Goal: Transaction & Acquisition: Obtain resource

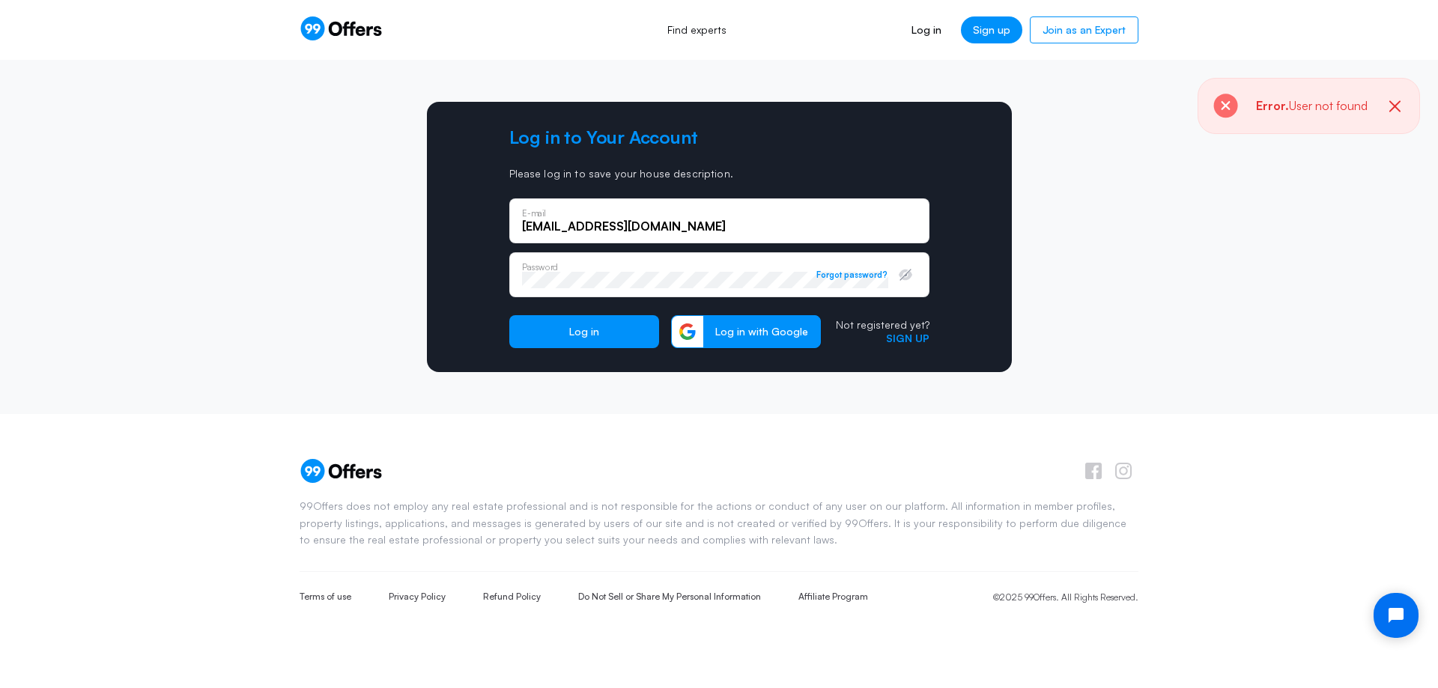
click at [1177, 257] on div "Log in to Your Account Please log in to save your house description. [EMAIL_ADD…" at bounding box center [719, 237] width 1438 height 354
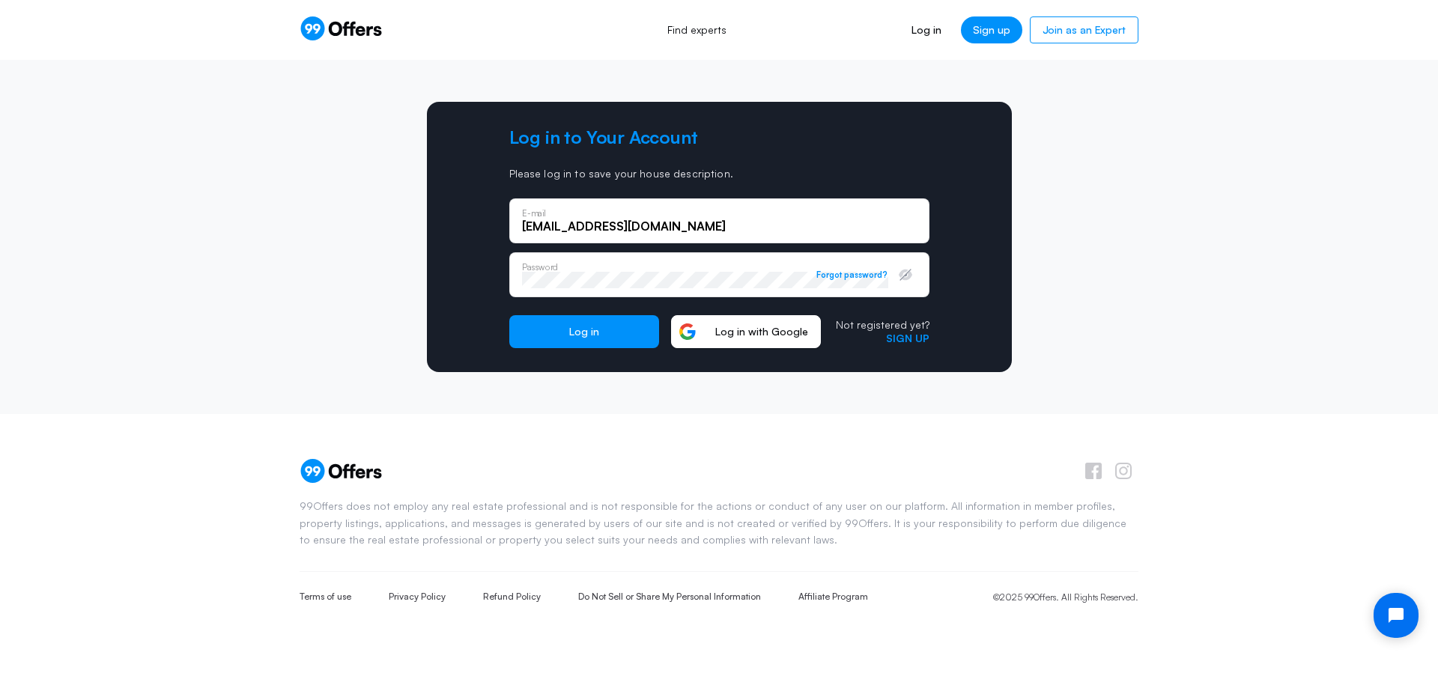
click at [758, 333] on span "Log in with Google" at bounding box center [761, 331] width 117 height 13
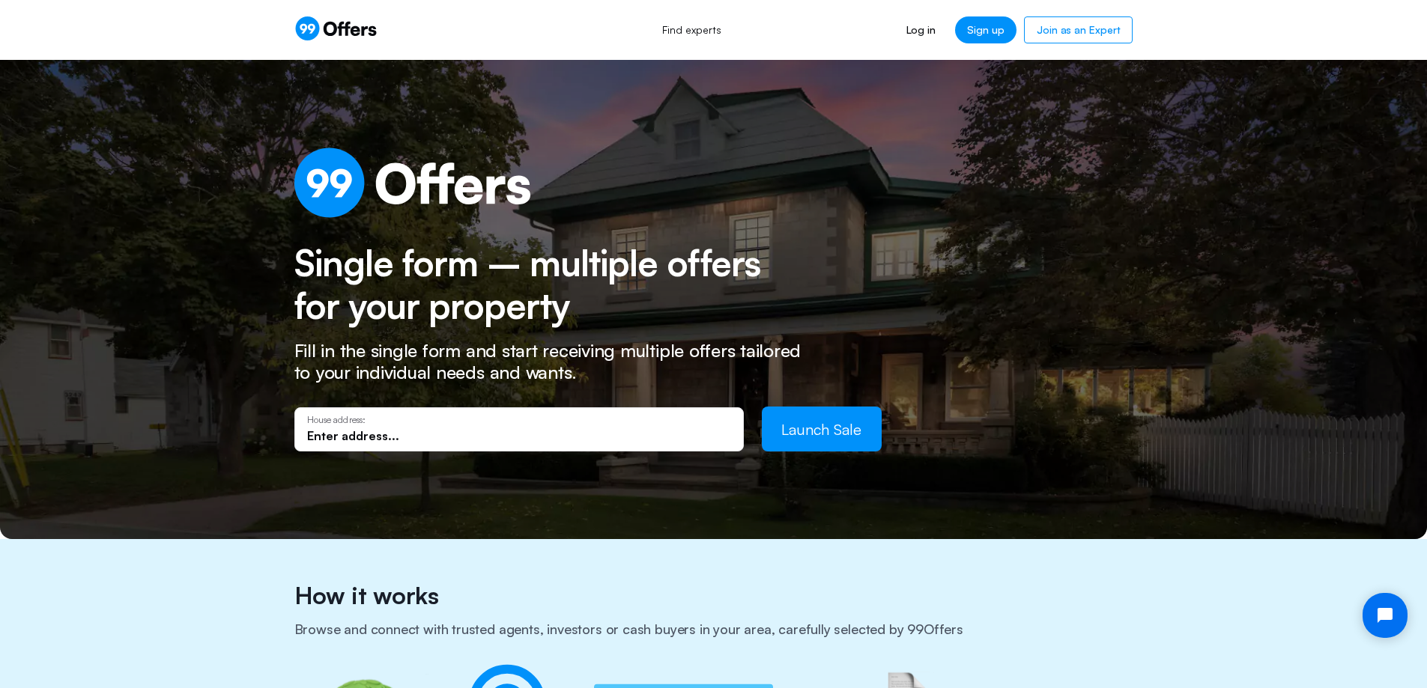
click at [568, 426] on div "House address:" at bounding box center [519, 429] width 424 height 28
click at [510, 448] on div "House address:" at bounding box center [518, 428] width 449 height 43
click at [503, 441] on input "text" at bounding box center [519, 436] width 424 height 16
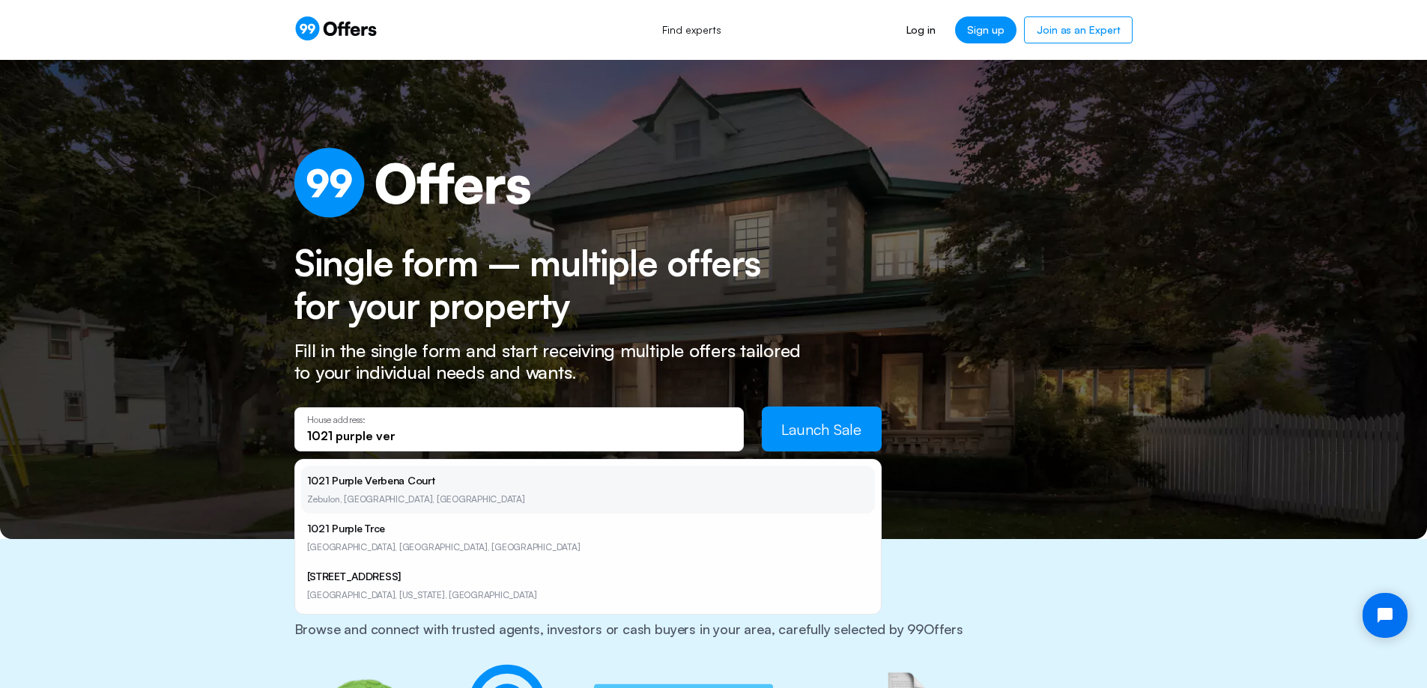
click at [363, 481] on li "1021 Purple Verbena Court Zebulon, [GEOGRAPHIC_DATA], [GEOGRAPHIC_DATA]" at bounding box center [588, 490] width 574 height 48
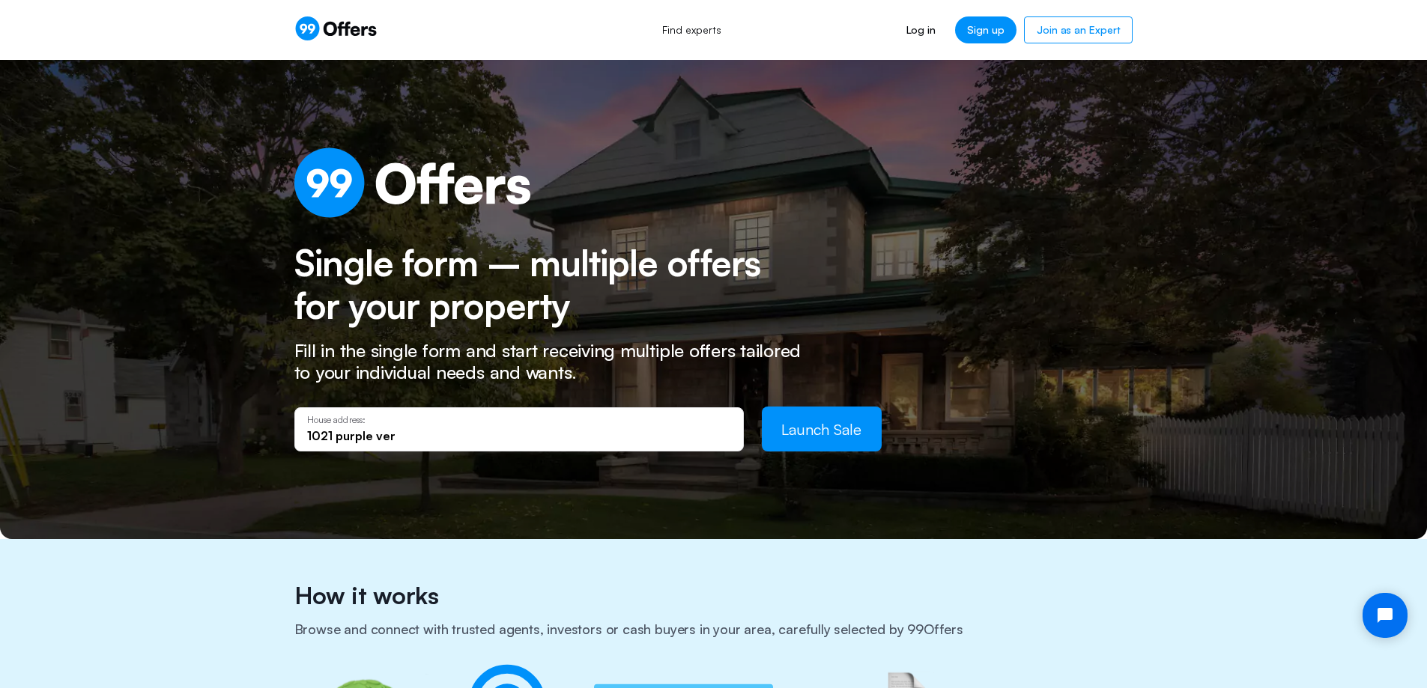
type input "[STREET_ADDRESS]"
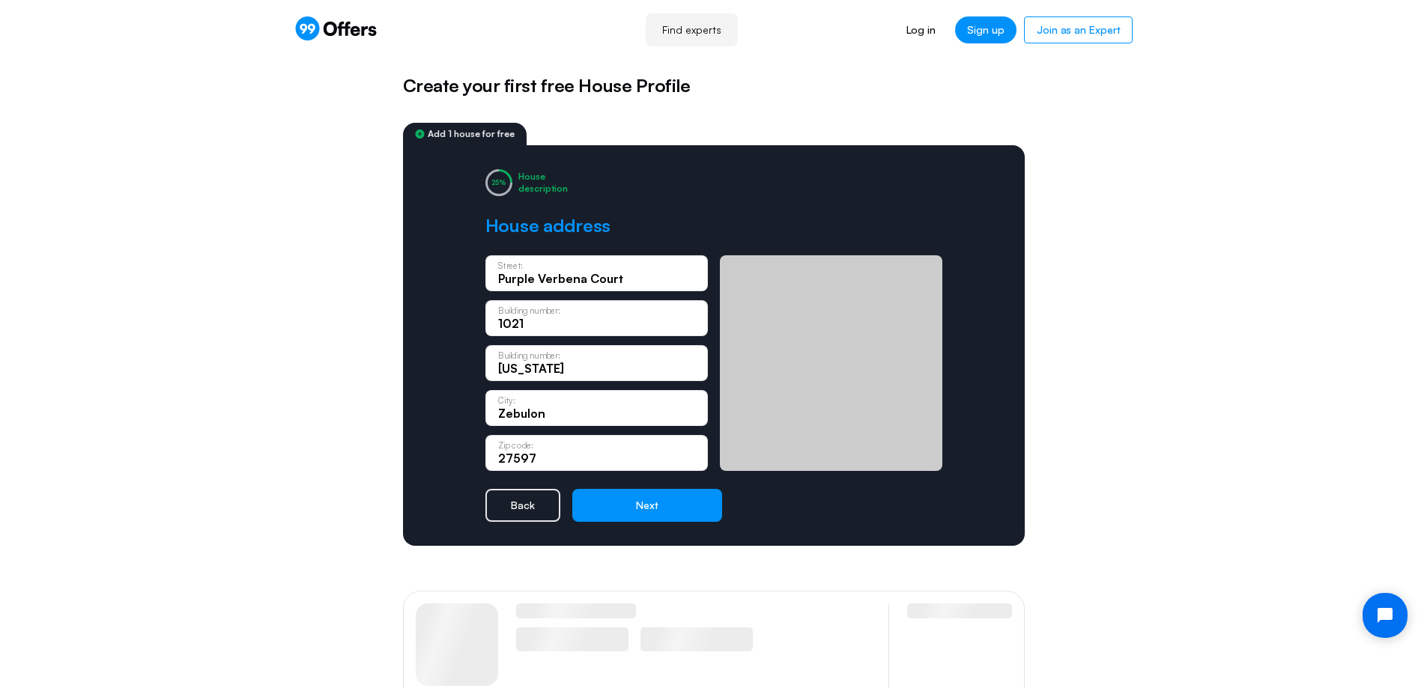
click at [823, 425] on div at bounding box center [831, 363] width 222 height 216
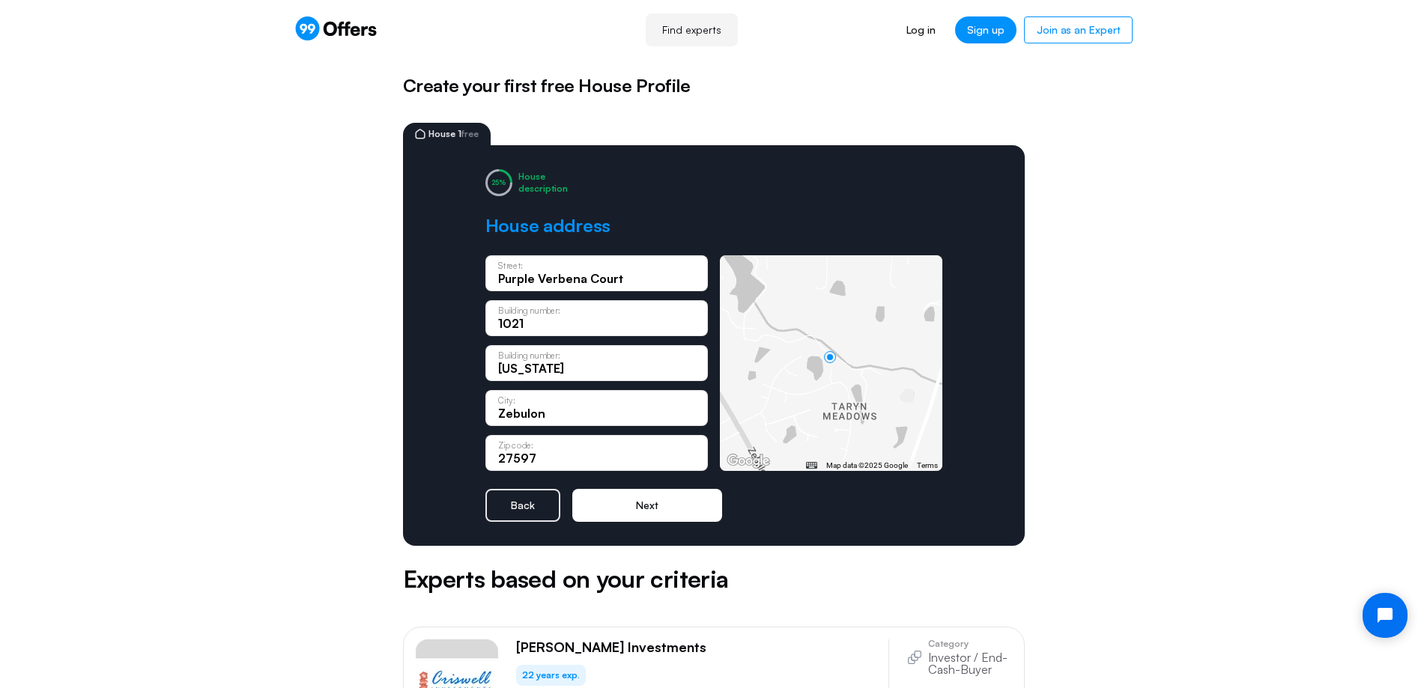
click at [637, 511] on button "Next" at bounding box center [647, 505] width 150 height 33
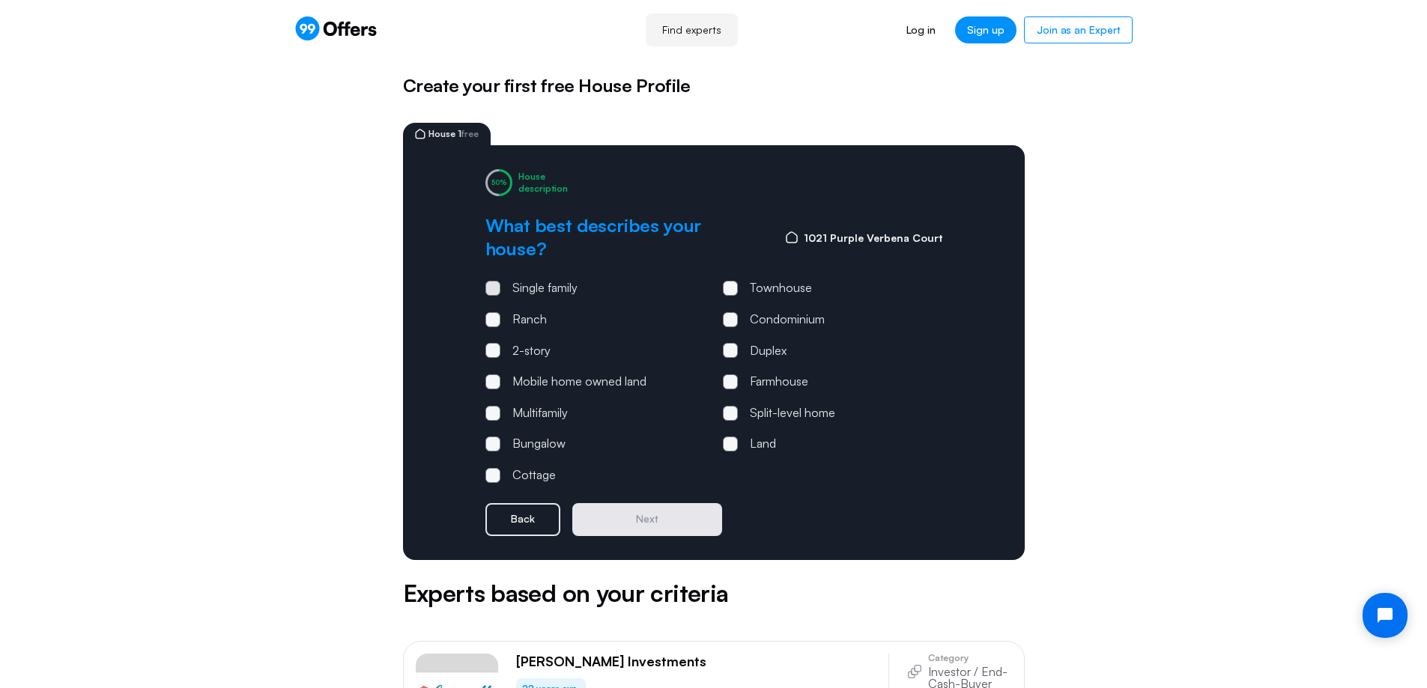
click at [491, 286] on span at bounding box center [493, 288] width 4 height 4
click at [0, 0] on input "Single family" at bounding box center [0, 0] width 0 height 0
click at [660, 503] on button "Next" at bounding box center [647, 519] width 150 height 33
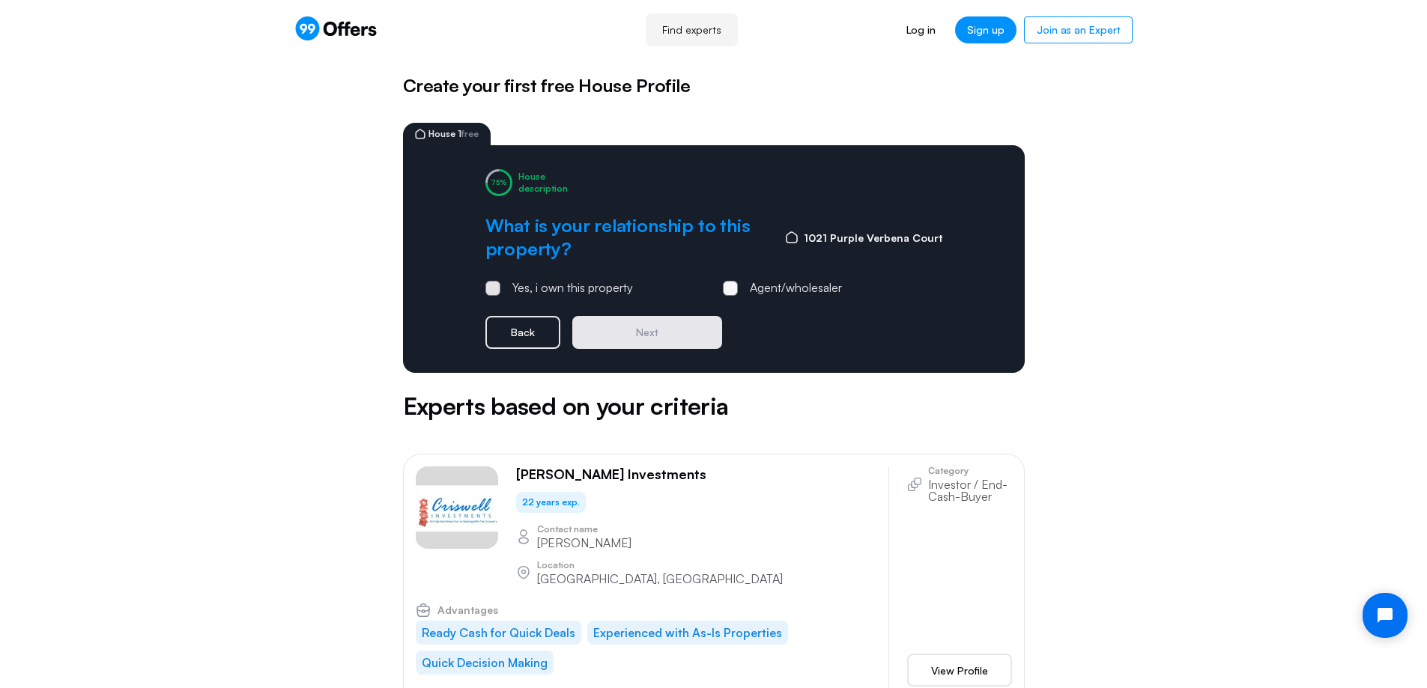
click at [493, 289] on span at bounding box center [493, 288] width 4 height 4
click at [0, 0] on input "Yes, i own this property" at bounding box center [0, 0] width 0 height 0
click at [648, 342] on button "Next" at bounding box center [647, 332] width 150 height 33
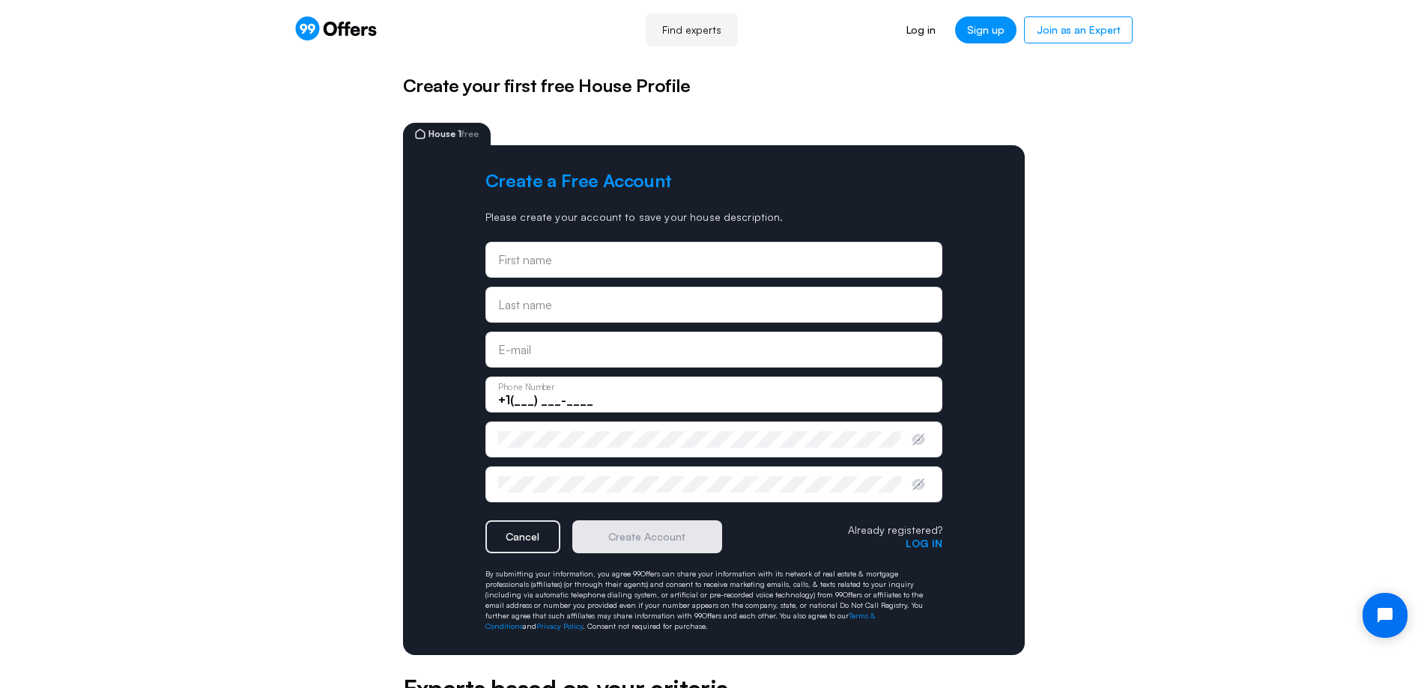
click at [598, 260] on input "text" at bounding box center [713, 260] width 431 height 16
type input "Tiya"
type input "Shields"
type input "[EMAIL_ADDRESS][DOMAIN_NAME]"
click at [523, 392] on input "+1(___) ___-____" at bounding box center [713, 400] width 431 height 16
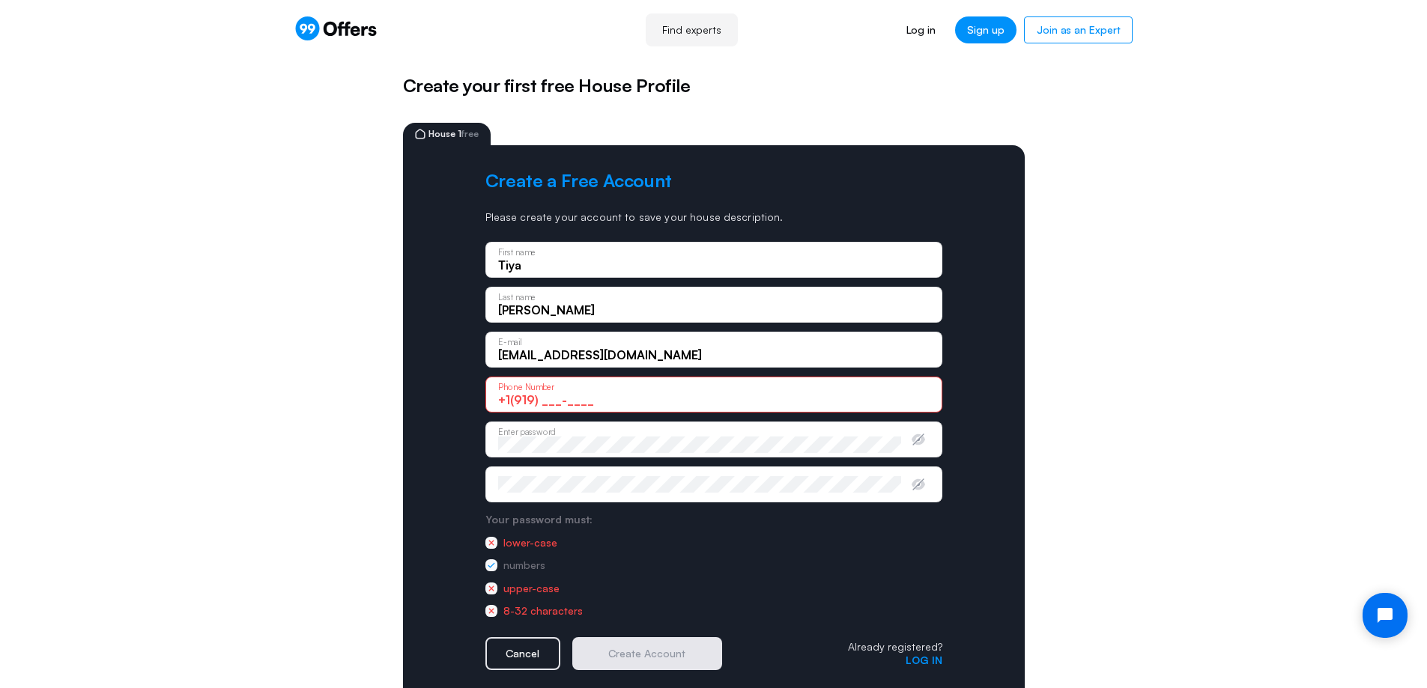
click at [422, 449] on div "Create a Free Account Please create your account to save your house description…" at bounding box center [714, 458] width 622 height 627
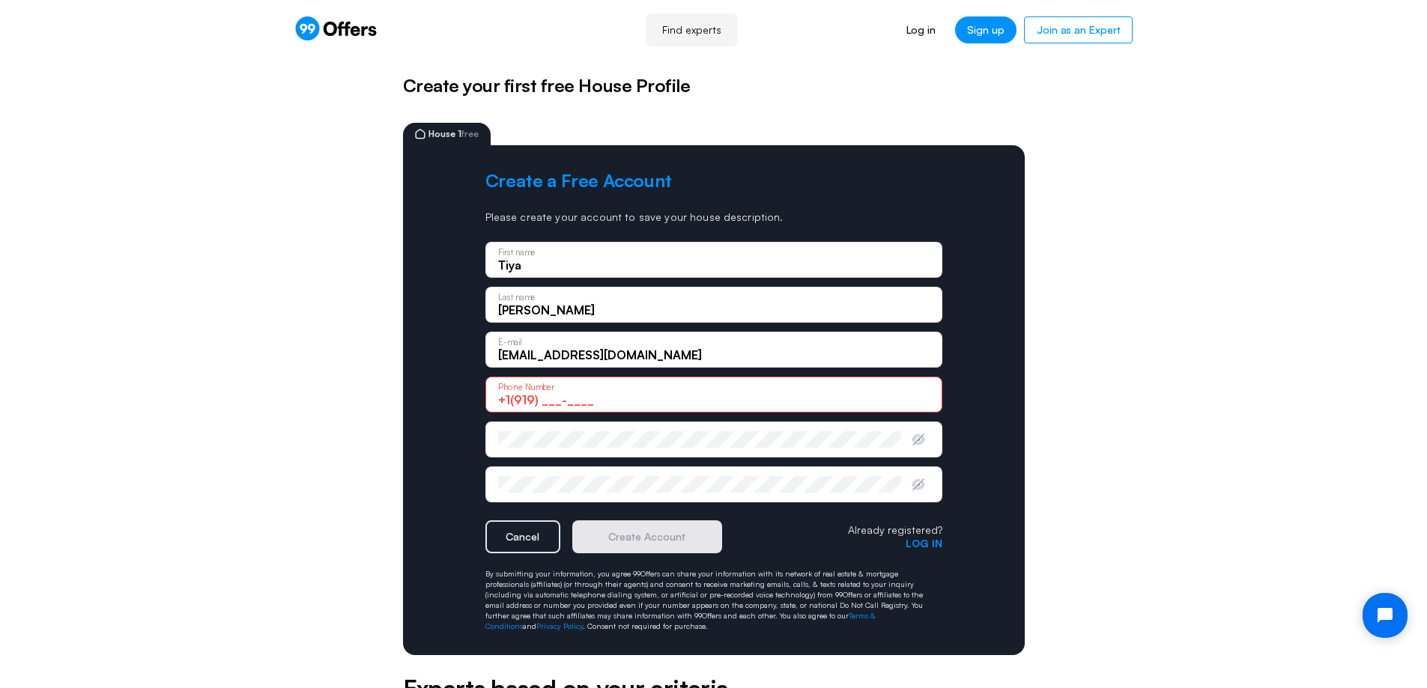
drag, startPoint x: 541, startPoint y: 404, endPoint x: 518, endPoint y: 404, distance: 22.5
click at [541, 404] on input "+1(919) ___-____" at bounding box center [713, 400] width 431 height 16
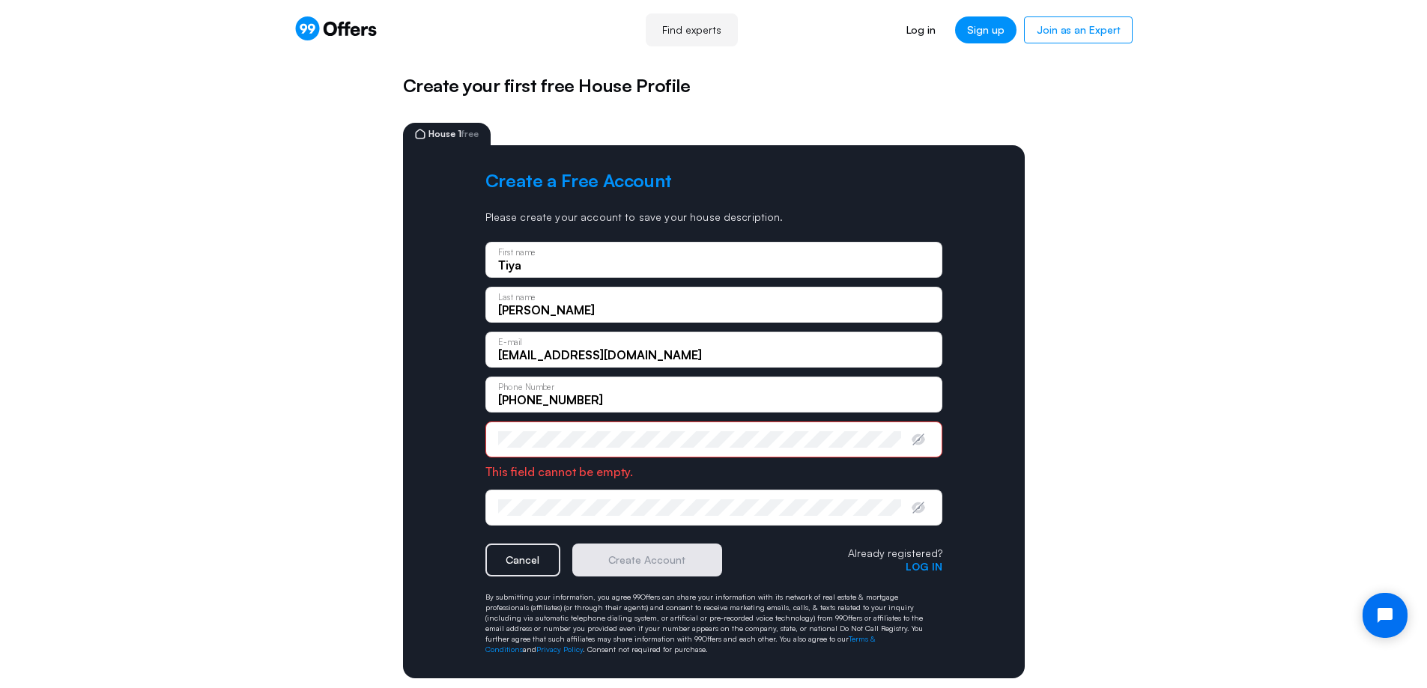
type input "+1(919) 397-3698"
click at [532, 450] on div "Enter password" at bounding box center [713, 440] width 457 height 36
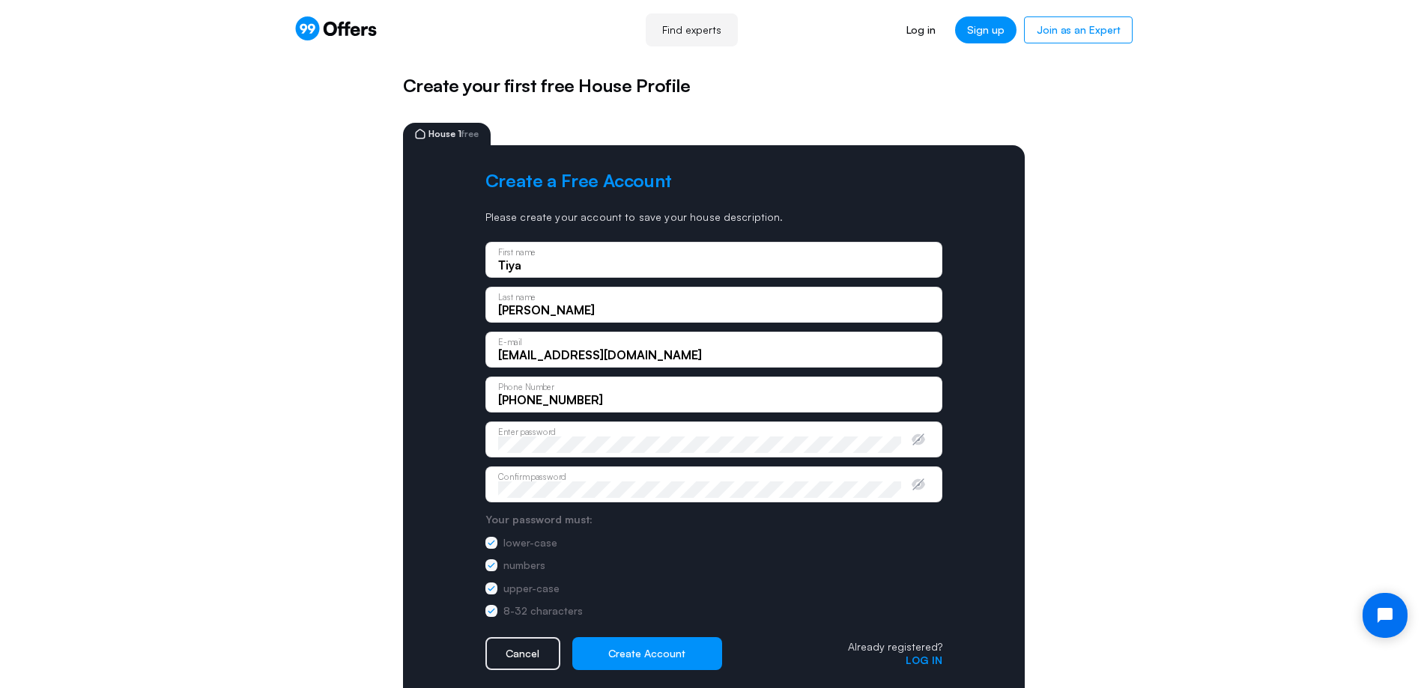
click at [670, 654] on button "Create Account" at bounding box center [647, 653] width 150 height 33
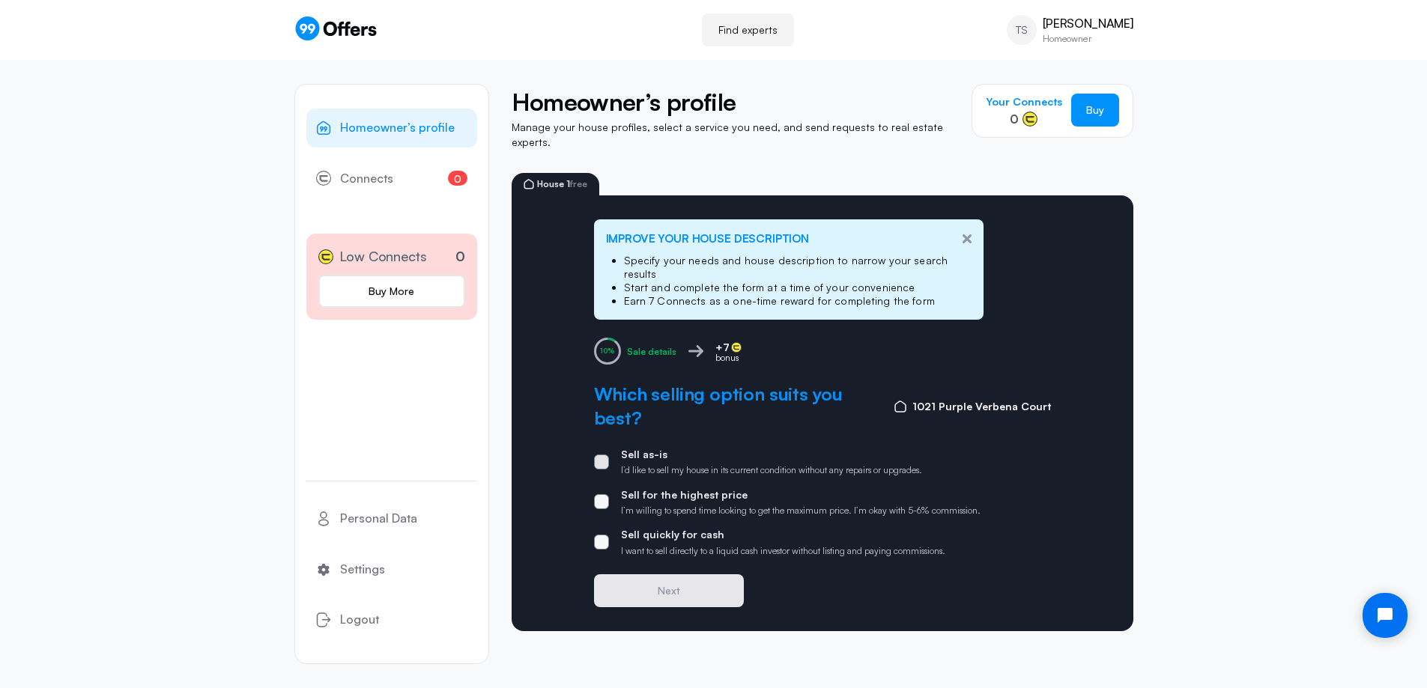
click at [601, 455] on span at bounding box center [601, 462] width 15 height 15
click at [0, 0] on input "Sell as-is I’d like to sell my house in its current condition without any repai…" at bounding box center [0, 0] width 0 height 0
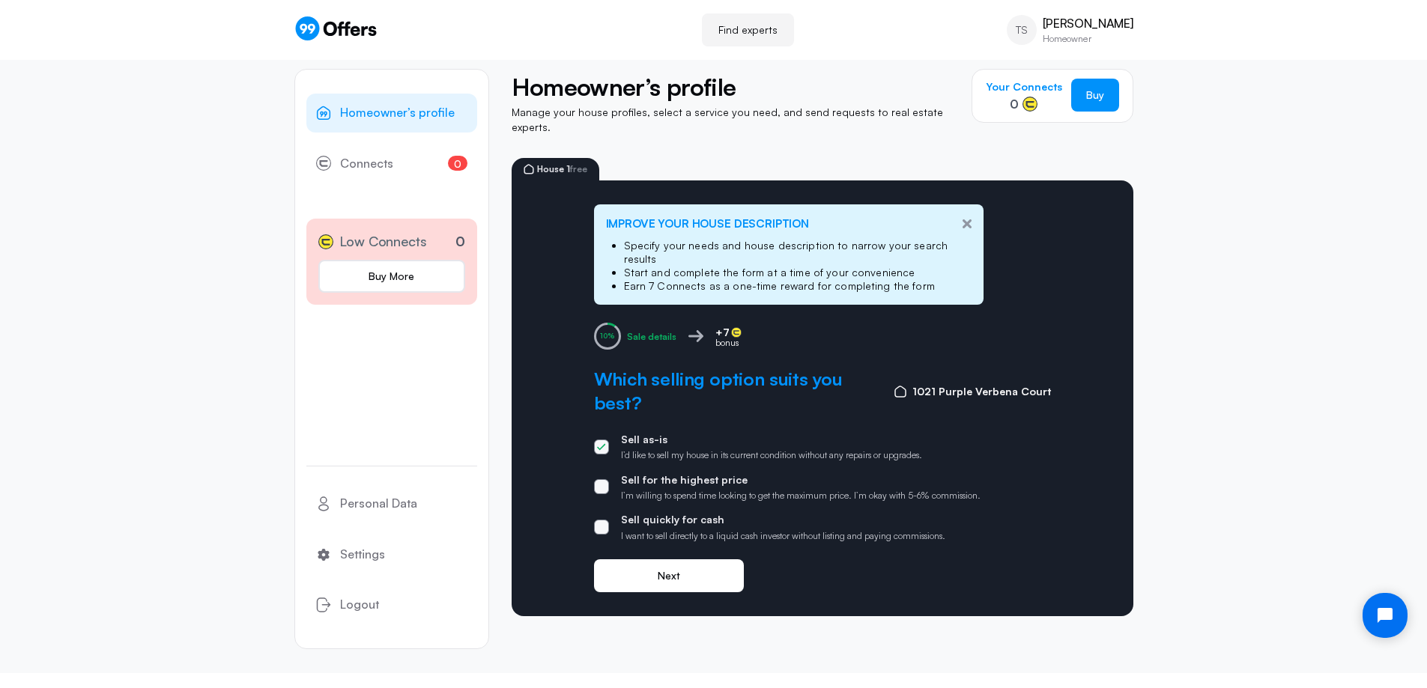
click at [680, 560] on button "Next" at bounding box center [669, 576] width 150 height 33
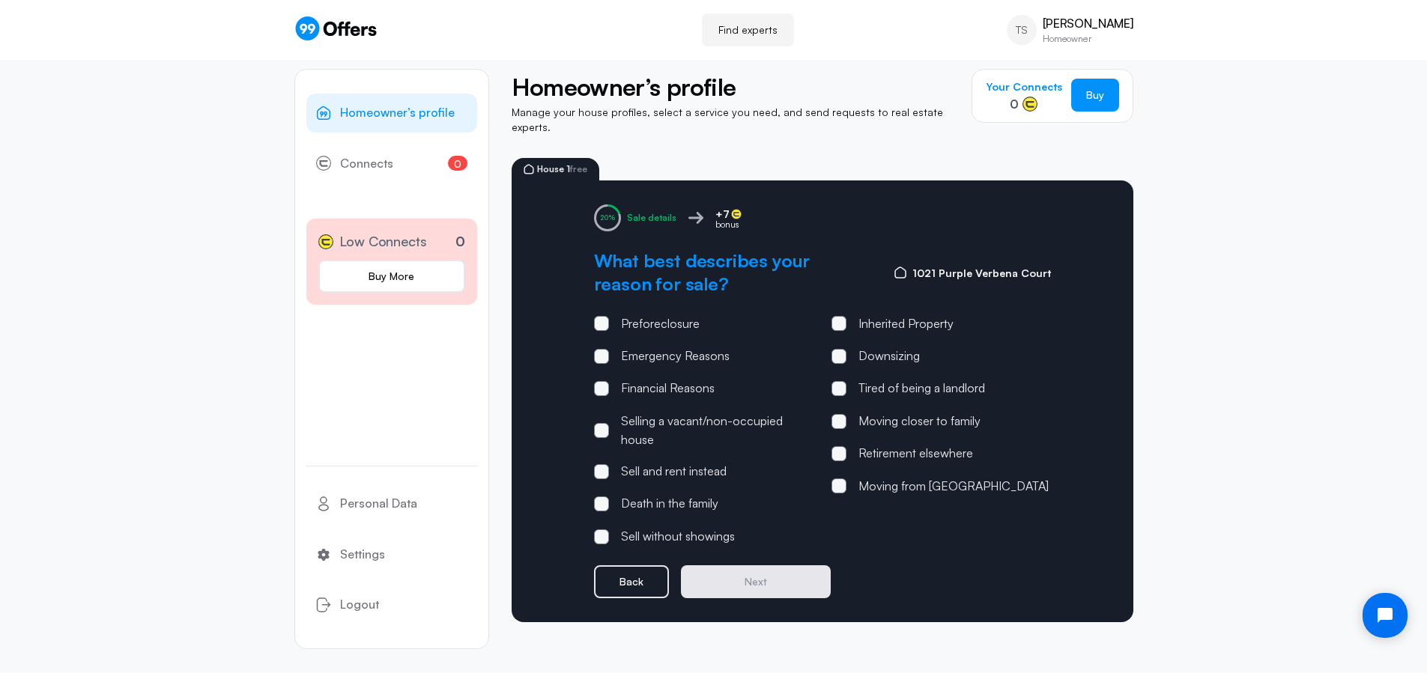
scroll to position [0, 0]
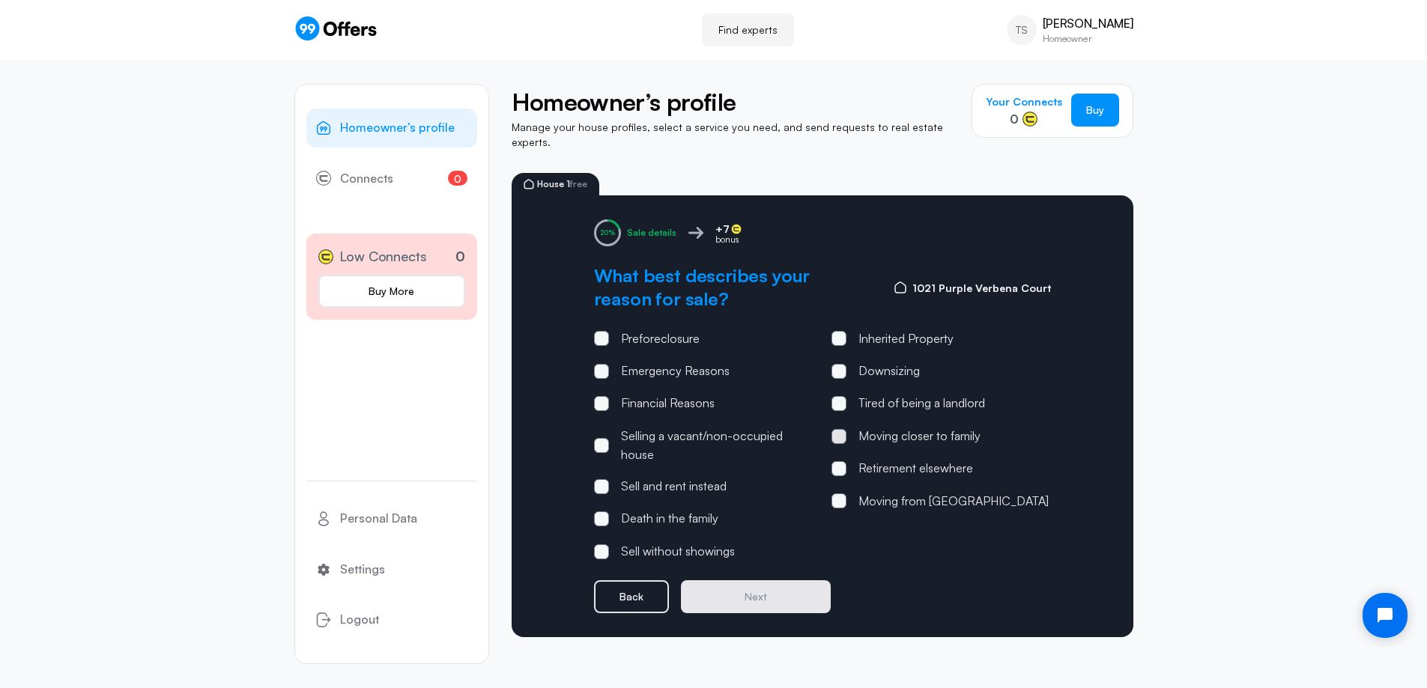
click at [839, 429] on span at bounding box center [838, 436] width 15 height 15
click at [0, 0] on input "Moving closer to family" at bounding box center [0, 0] width 0 height 0
click at [778, 590] on button "Next" at bounding box center [756, 597] width 150 height 33
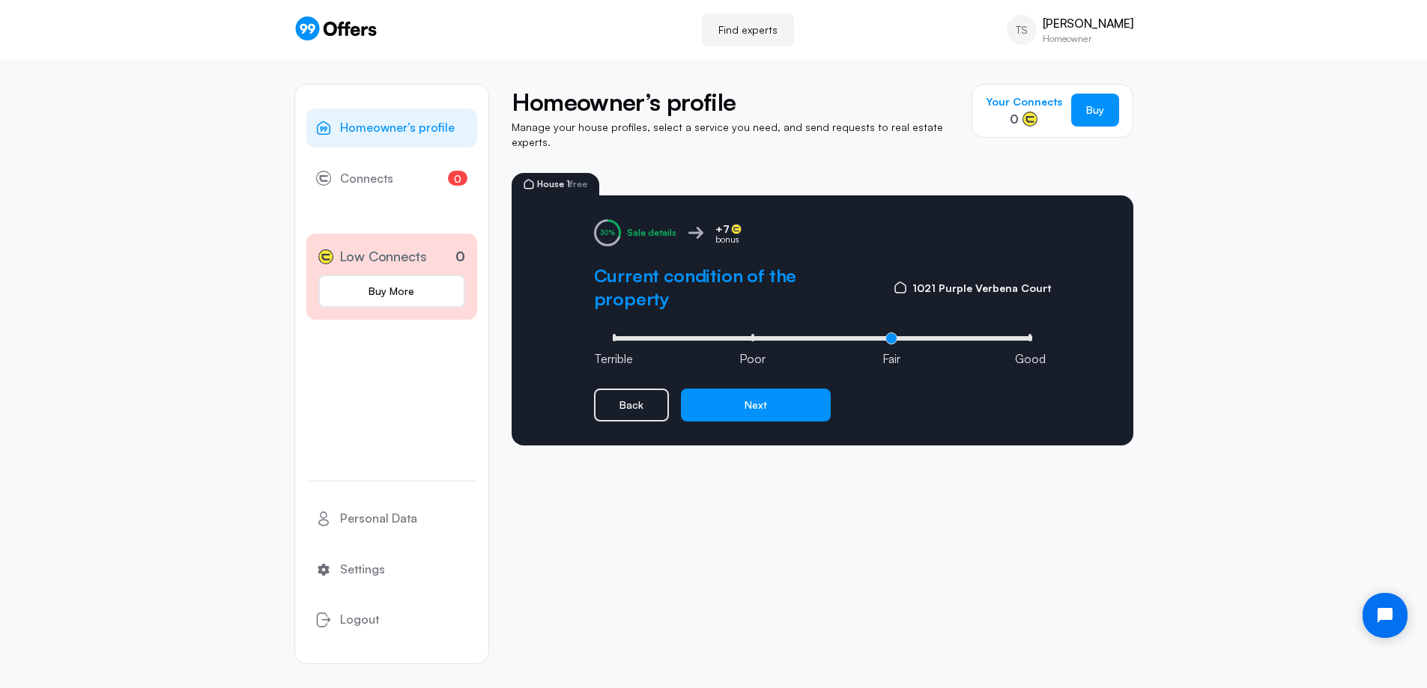
type input "3"
click at [1029, 336] on input "range" at bounding box center [822, 338] width 427 height 4
click at [767, 389] on button "Next" at bounding box center [756, 405] width 150 height 33
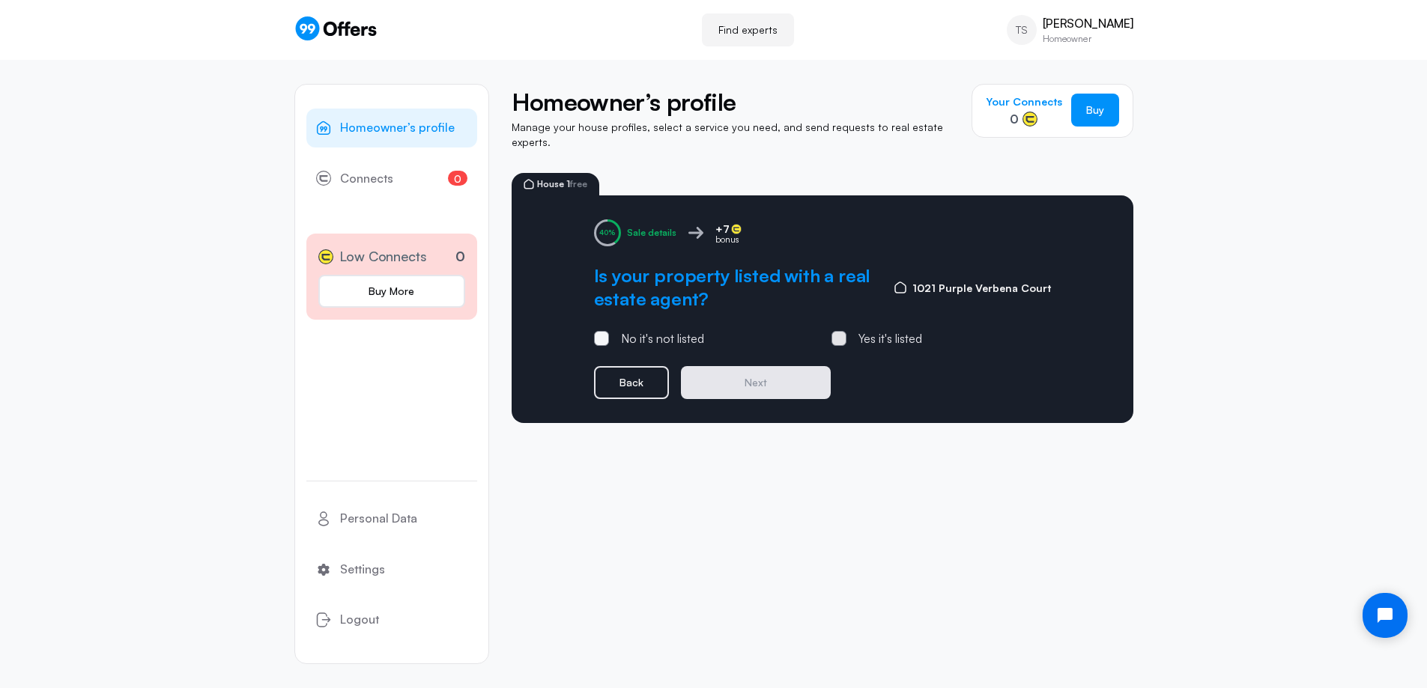
click at [833, 331] on span at bounding box center [838, 338] width 15 height 15
click at [0, 0] on input "Yes it's listed" at bounding box center [0, 0] width 0 height 0
click at [748, 369] on button "Next" at bounding box center [756, 382] width 150 height 33
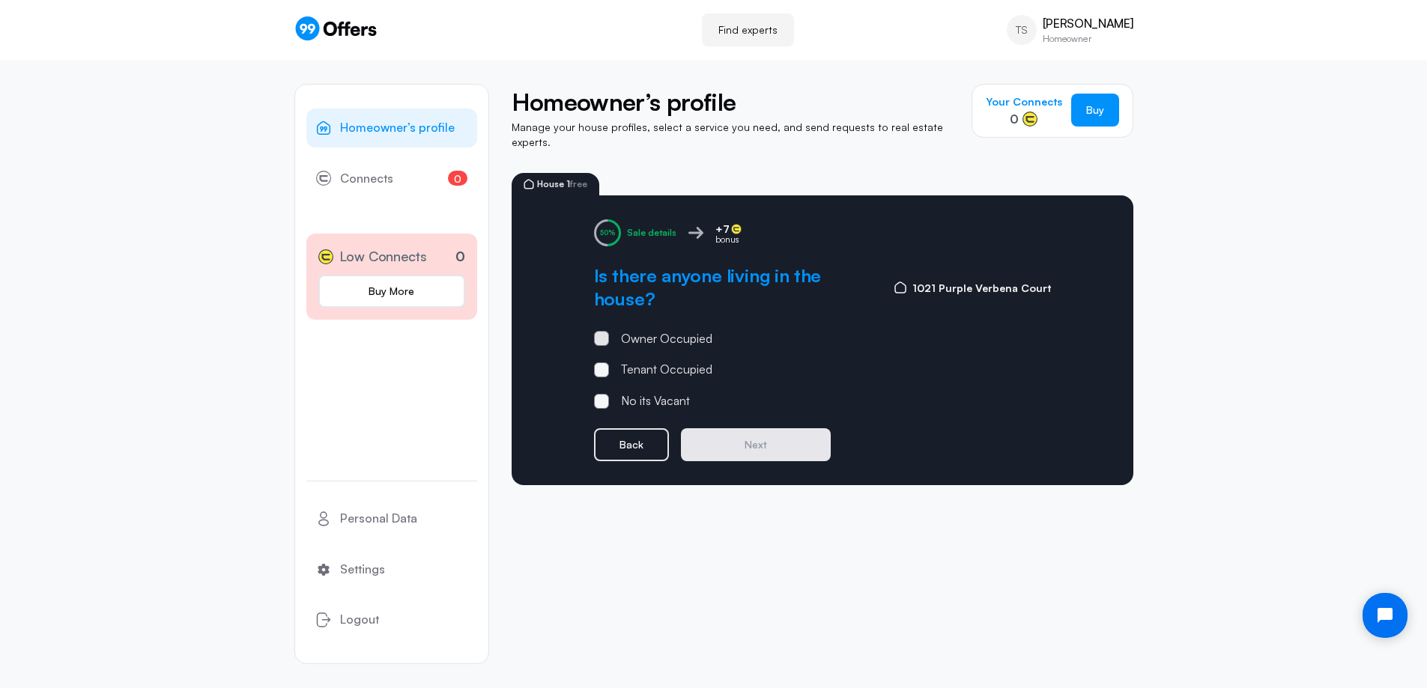
click at [598, 331] on span at bounding box center [601, 338] width 15 height 15
click at [0, 0] on input "Owner Occupied" at bounding box center [0, 0] width 0 height 0
click at [769, 431] on button "Next" at bounding box center [756, 444] width 150 height 33
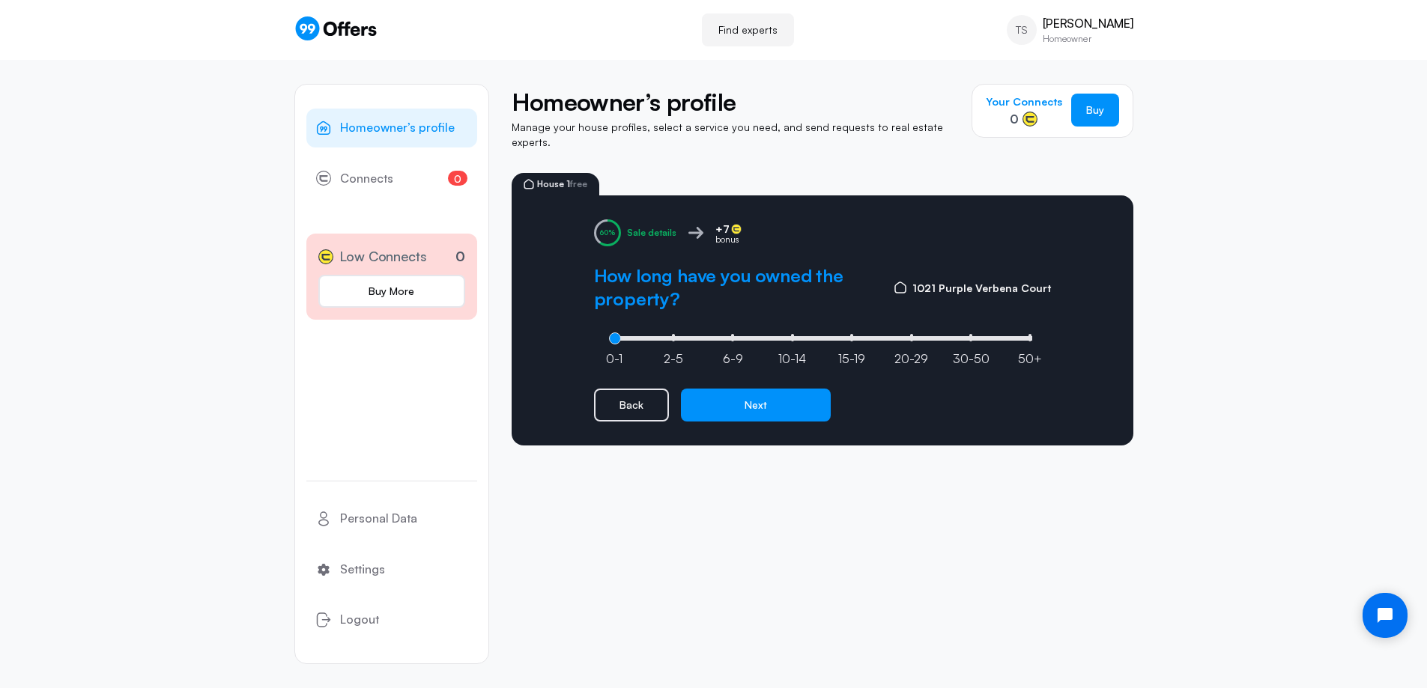
click at [731, 334] on li "6-9" at bounding box center [732, 337] width 3 height 7
type input "2"
click at [757, 393] on button "Next" at bounding box center [756, 405] width 150 height 33
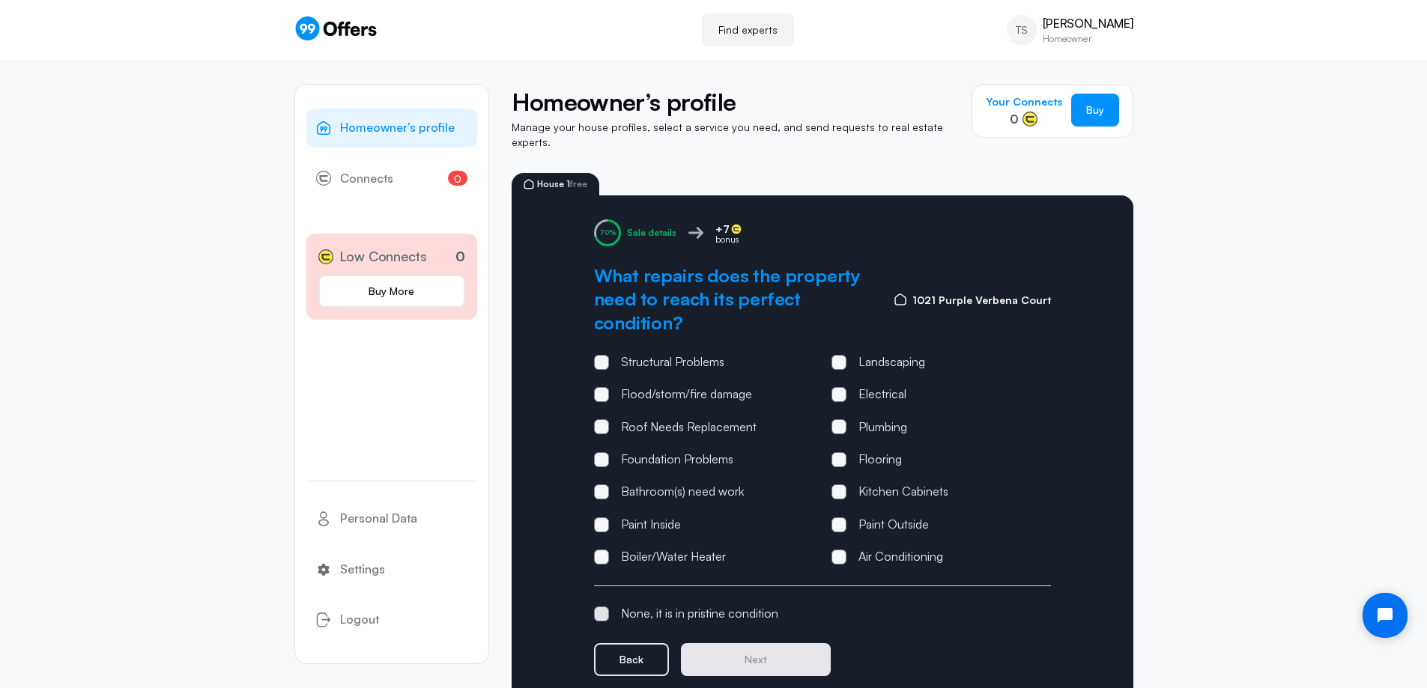
click at [604, 607] on span at bounding box center [601, 614] width 15 height 15
click at [0, 0] on input "None, it is in pristine condition" at bounding box center [0, 0] width 0 height 0
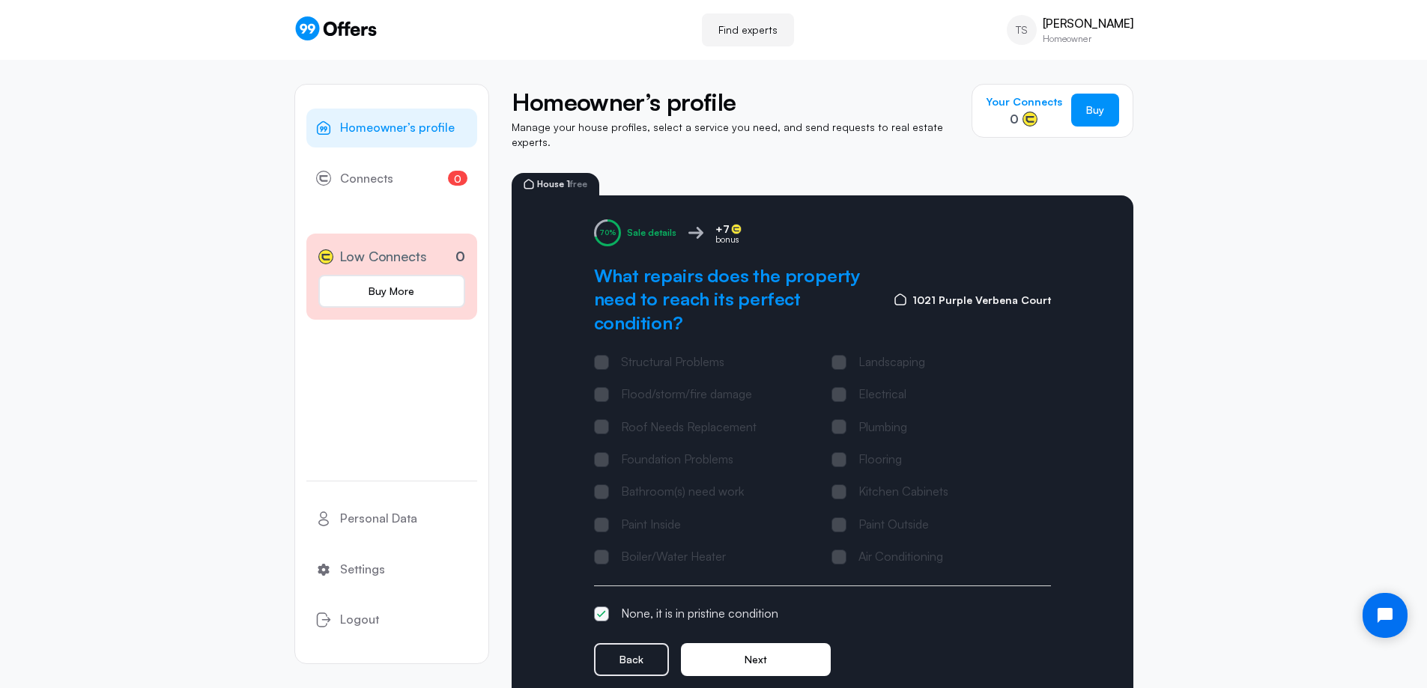
click at [741, 646] on button "Next" at bounding box center [756, 659] width 150 height 33
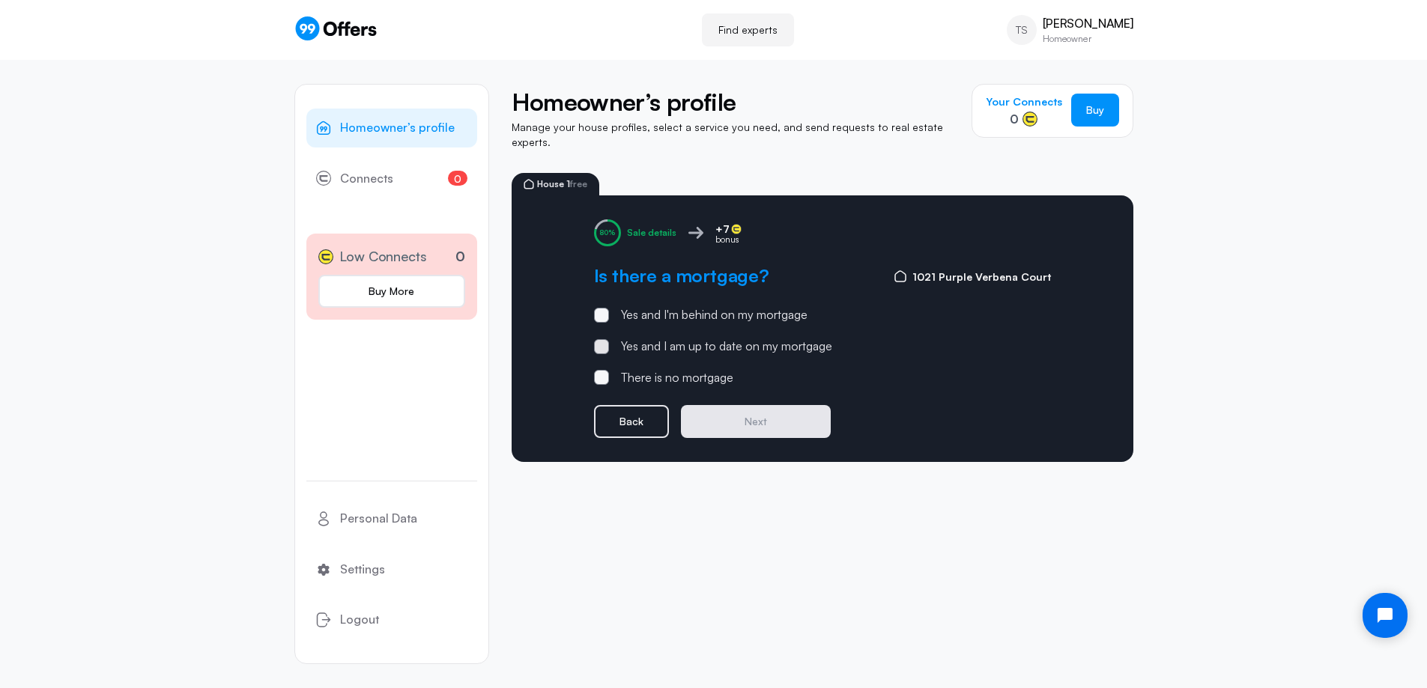
click at [601, 345] on span at bounding box center [601, 347] width 4 height 4
click at [0, 0] on input "Yes and I am up to date on my mortgage" at bounding box center [0, 0] width 0 height 0
click at [770, 416] on button "Next" at bounding box center [756, 421] width 150 height 33
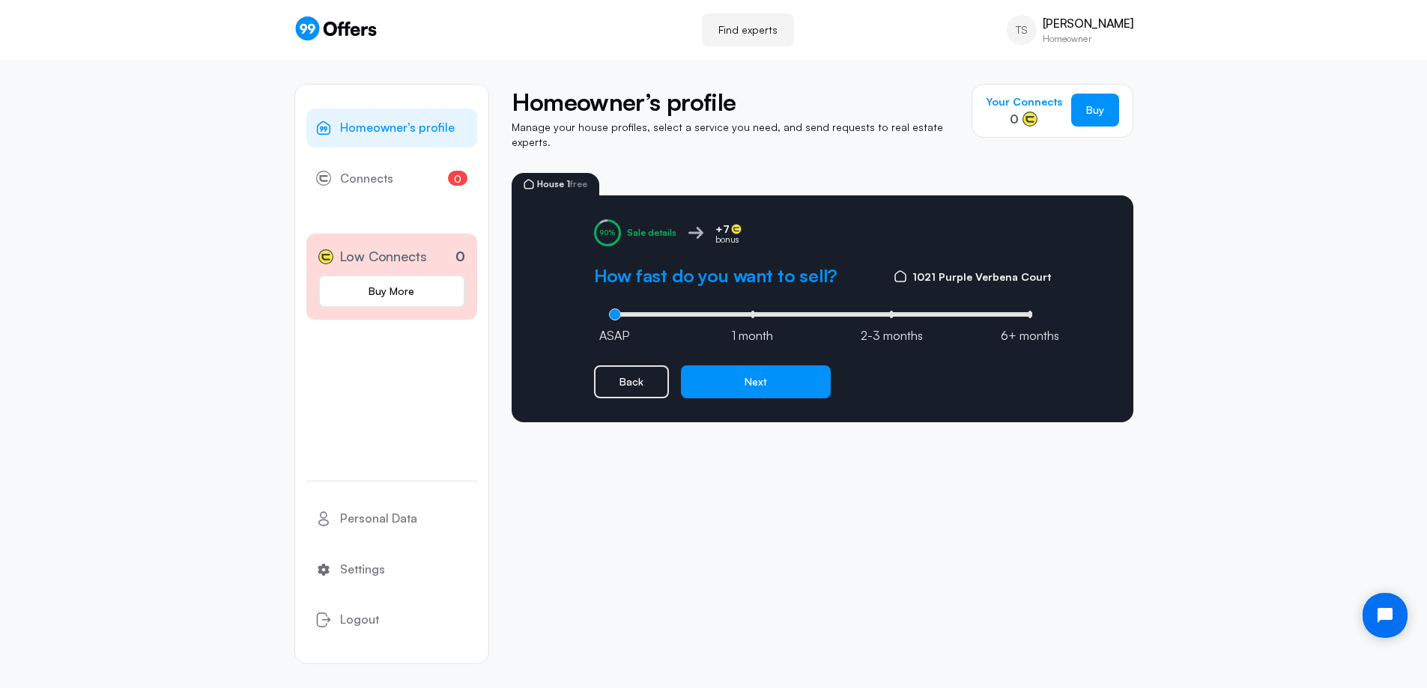
type input "0"
click at [622, 312] on input "range" at bounding box center [822, 314] width 427 height 4
click at [773, 368] on button "Next" at bounding box center [756, 382] width 150 height 33
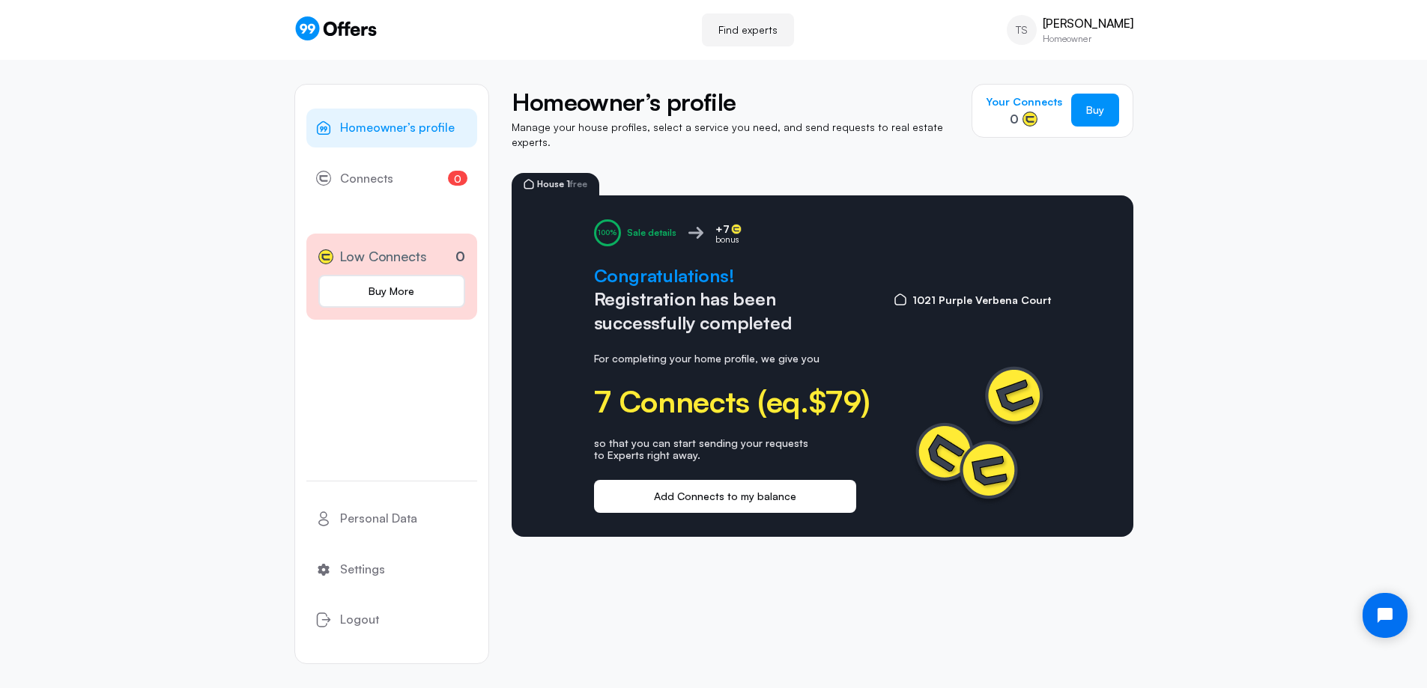
click at [757, 486] on button "Add Connects to my balance" at bounding box center [725, 496] width 262 height 33
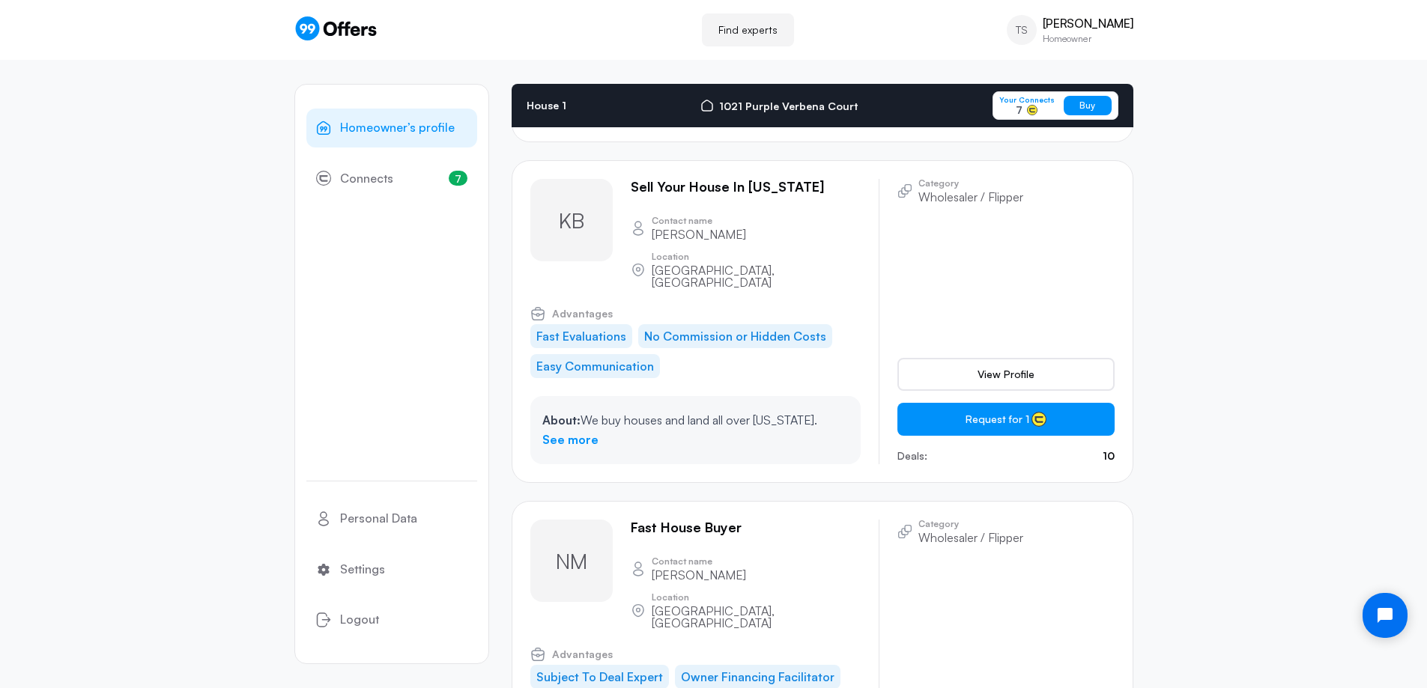
scroll to position [7183, 0]
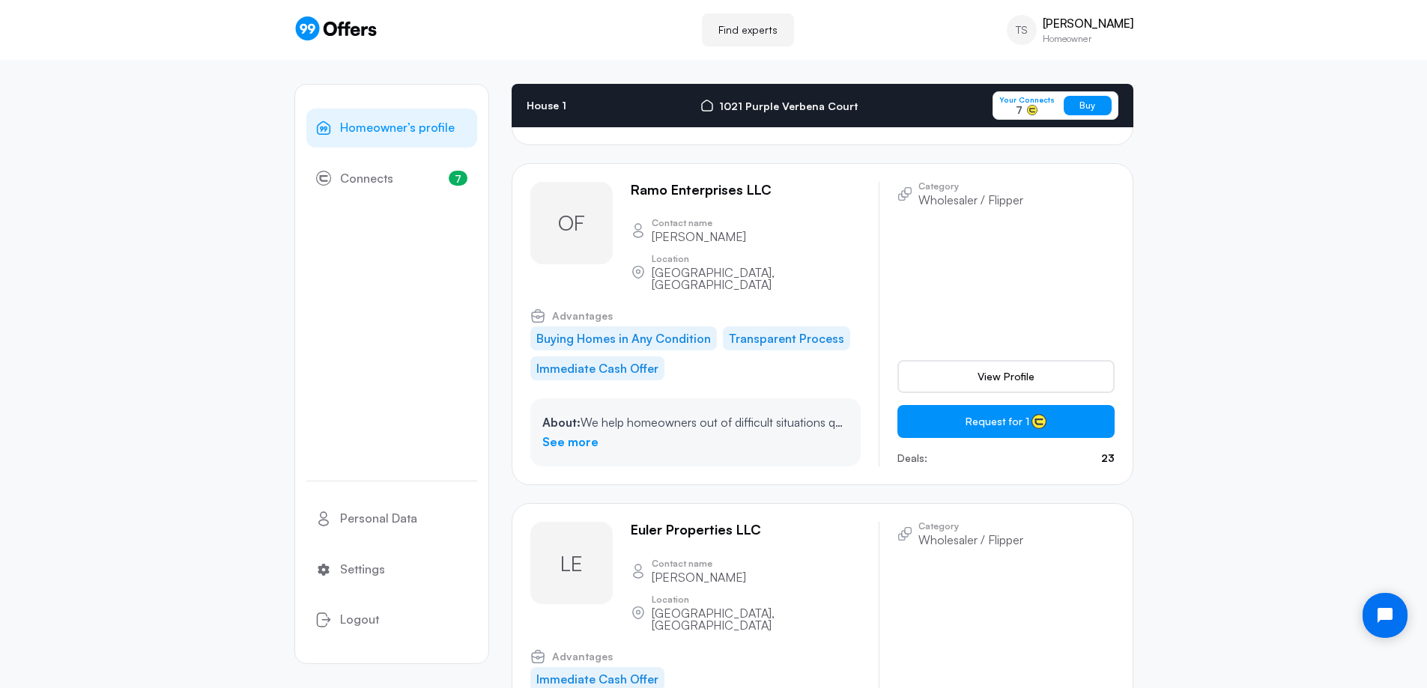
scroll to position [8607, 0]
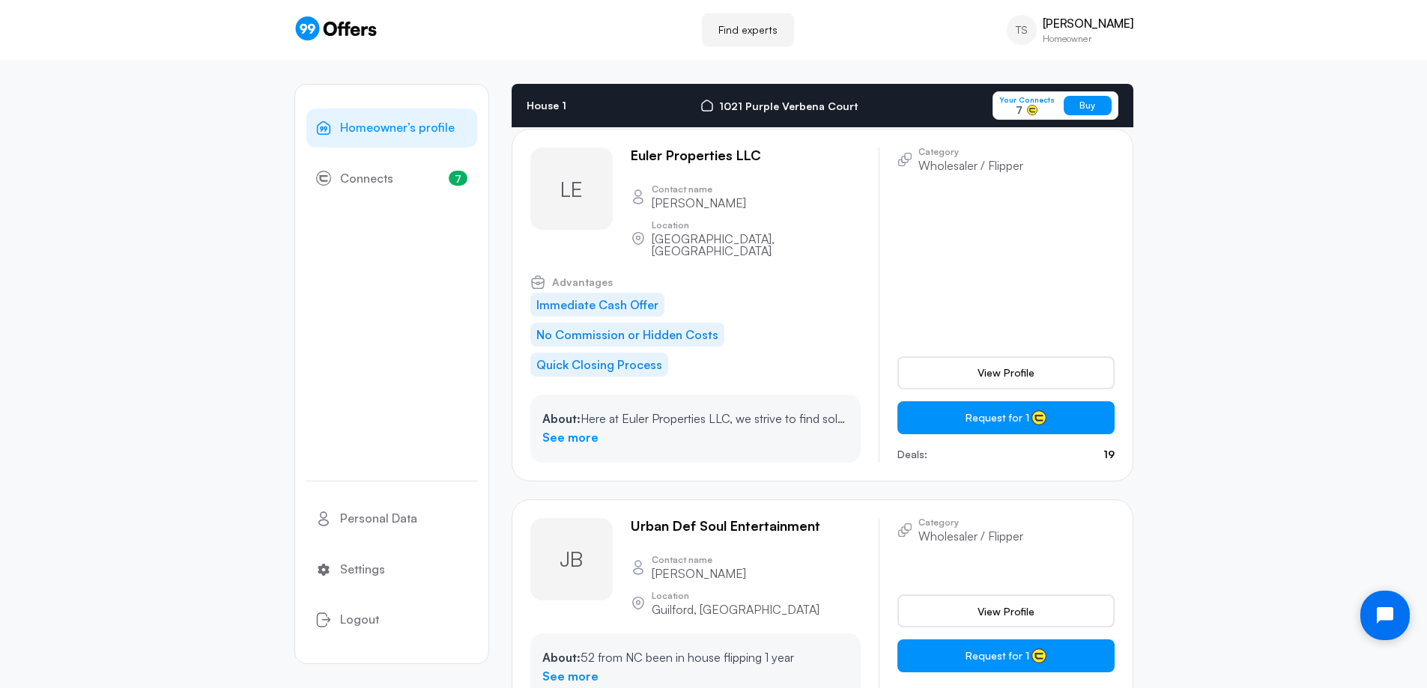
click at [1392, 622] on icon "Open chat widget" at bounding box center [1393, 615] width 23 height 23
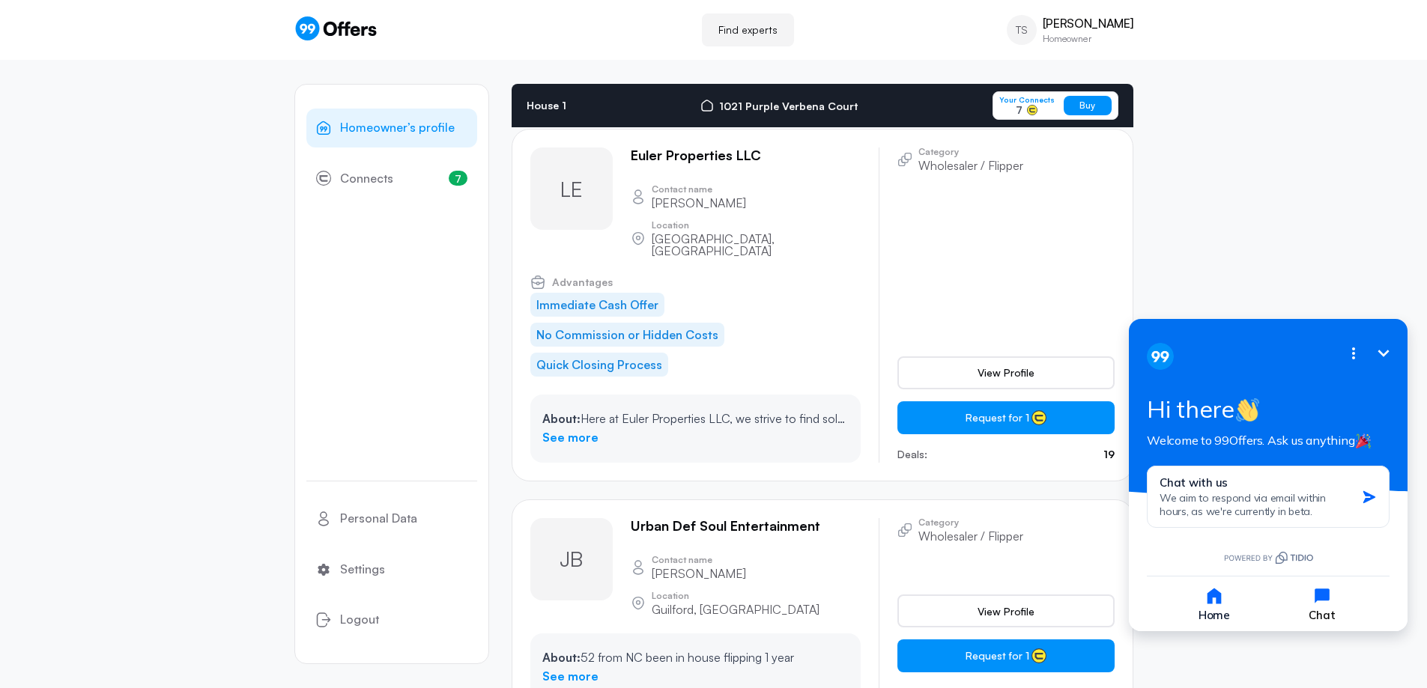
click at [1330, 605] on icon "button" at bounding box center [1322, 596] width 21 height 21
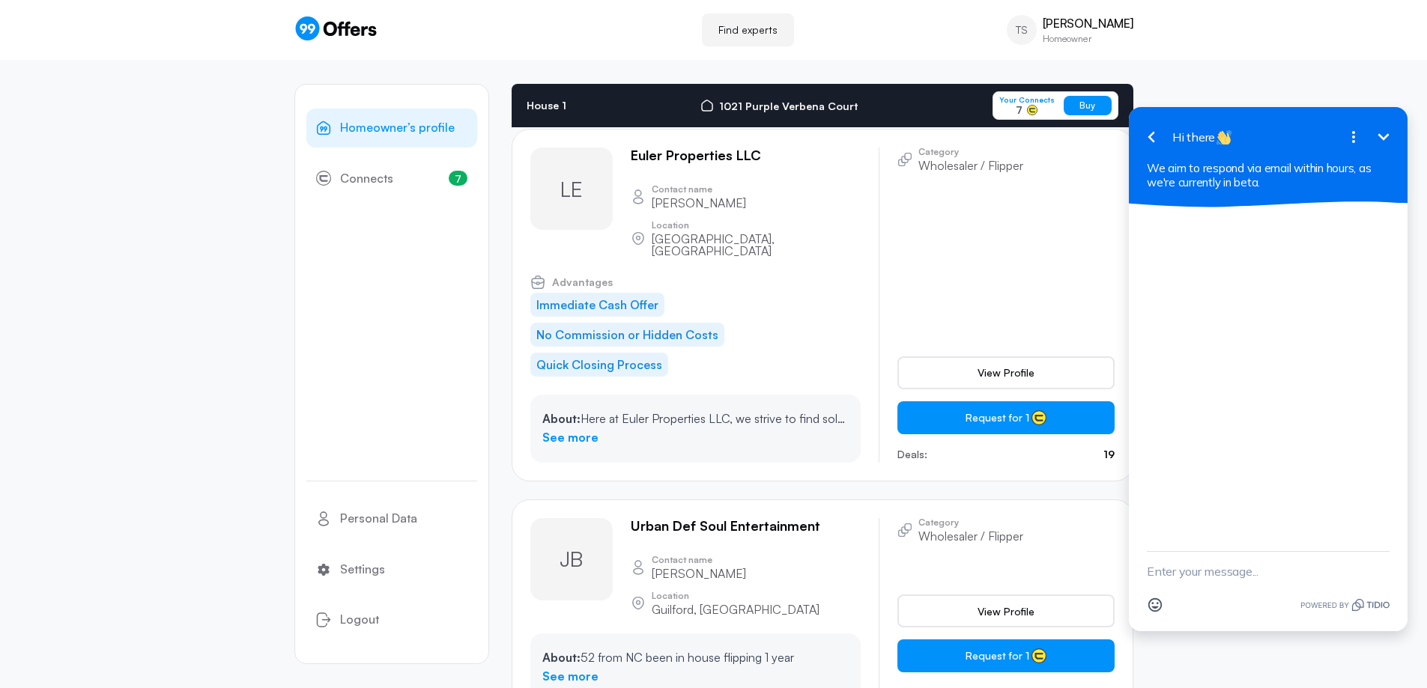
click at [1247, 574] on textarea "New message" at bounding box center [1268, 571] width 243 height 39
type textarea "I was scheduled for a call at 11am"
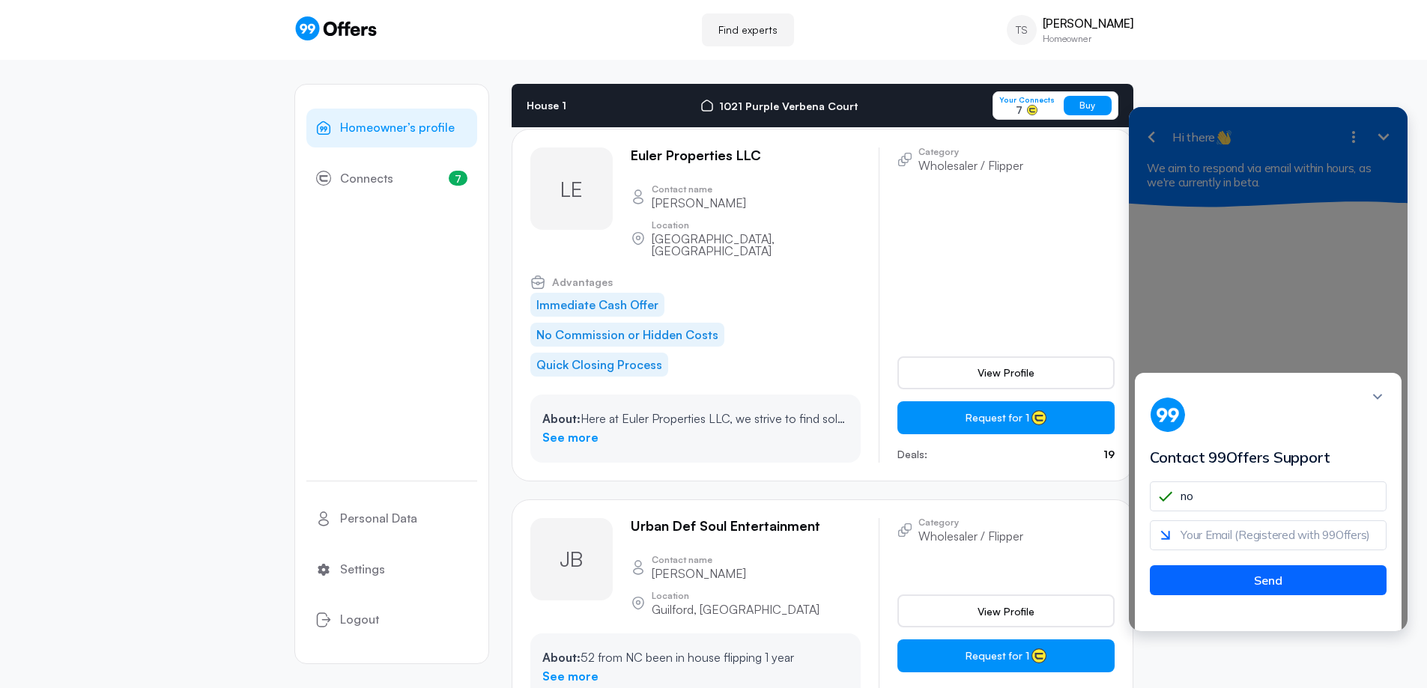
type input "n"
type input "tiya shields"
type input "[EMAIL_ADDRESS][DOMAIN_NAME]"
click at [1294, 594] on button "Send" at bounding box center [1268, 581] width 237 height 30
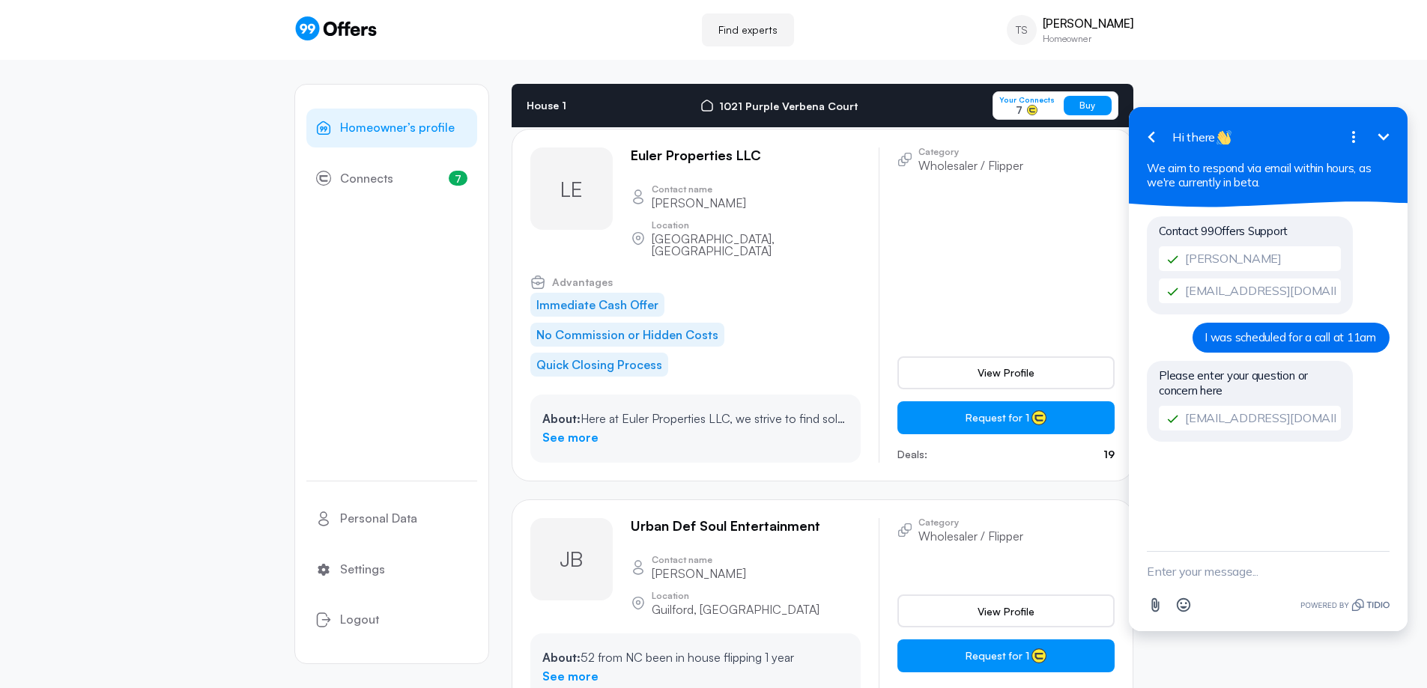
click at [1243, 574] on textarea "New message" at bounding box center [1268, 571] width 243 height 39
type textarea "no one contacted me nor did I receive the link to do anything when I set this a…"
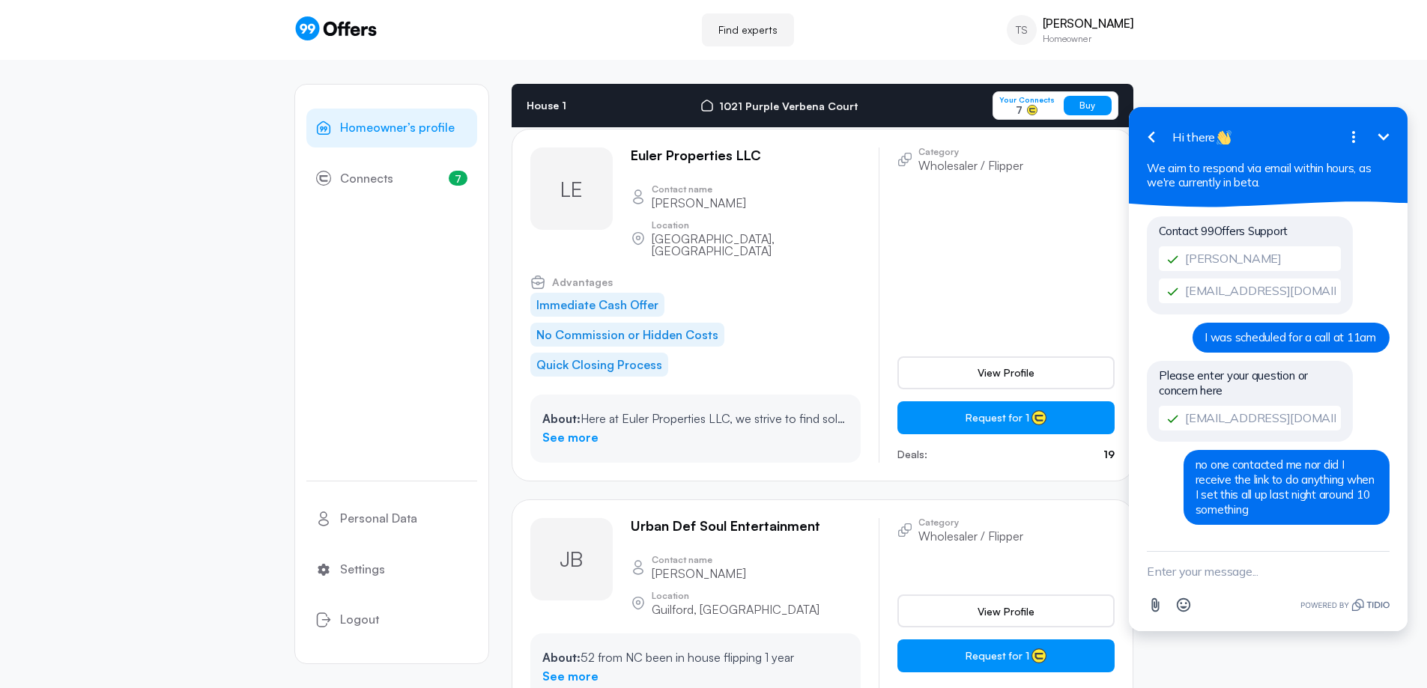
click at [371, 523] on span "Personal Data" at bounding box center [378, 518] width 77 height 19
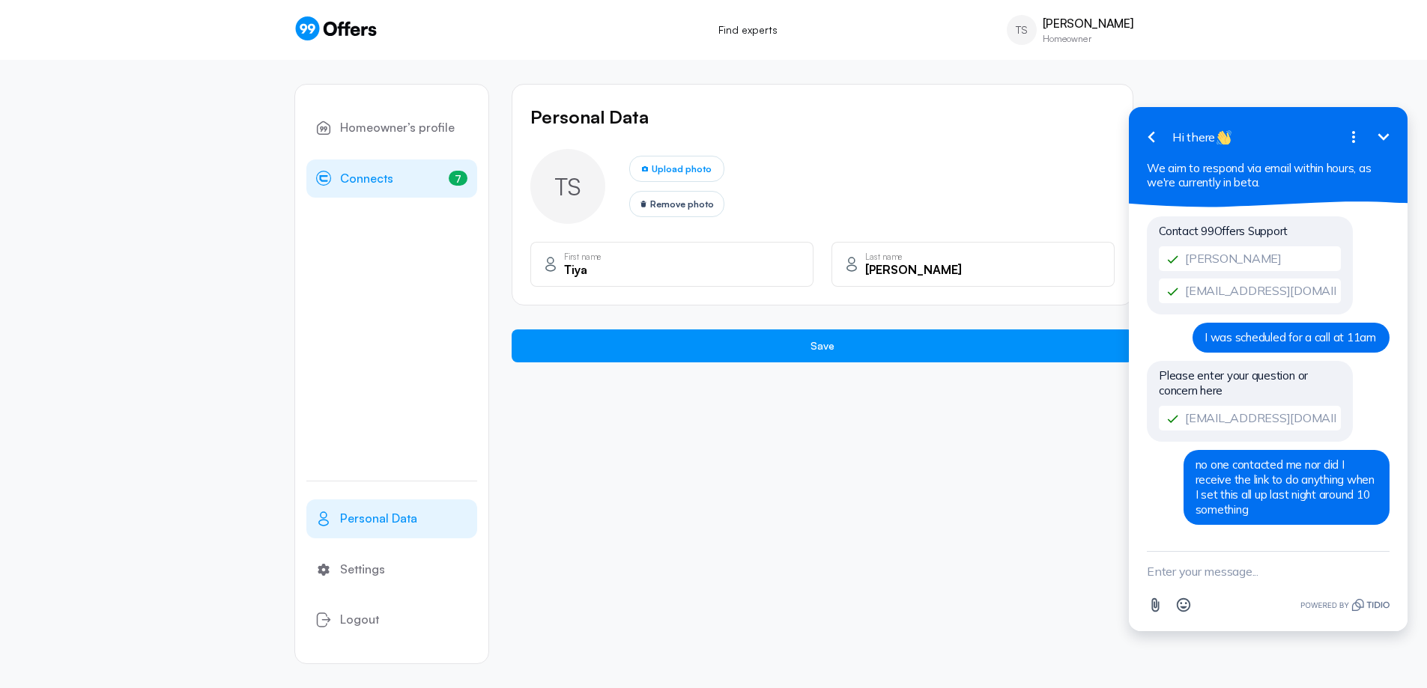
click at [346, 187] on span "Connects" at bounding box center [366, 178] width 53 height 19
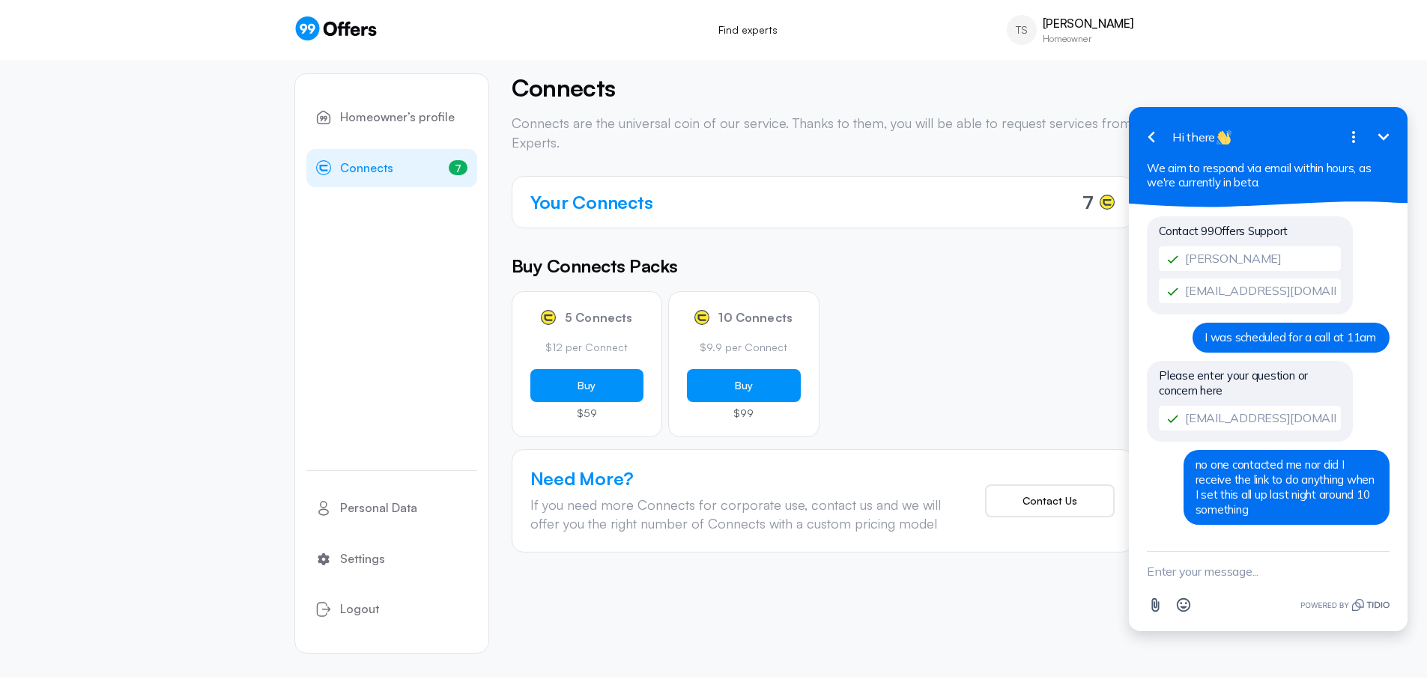
scroll to position [15, 0]
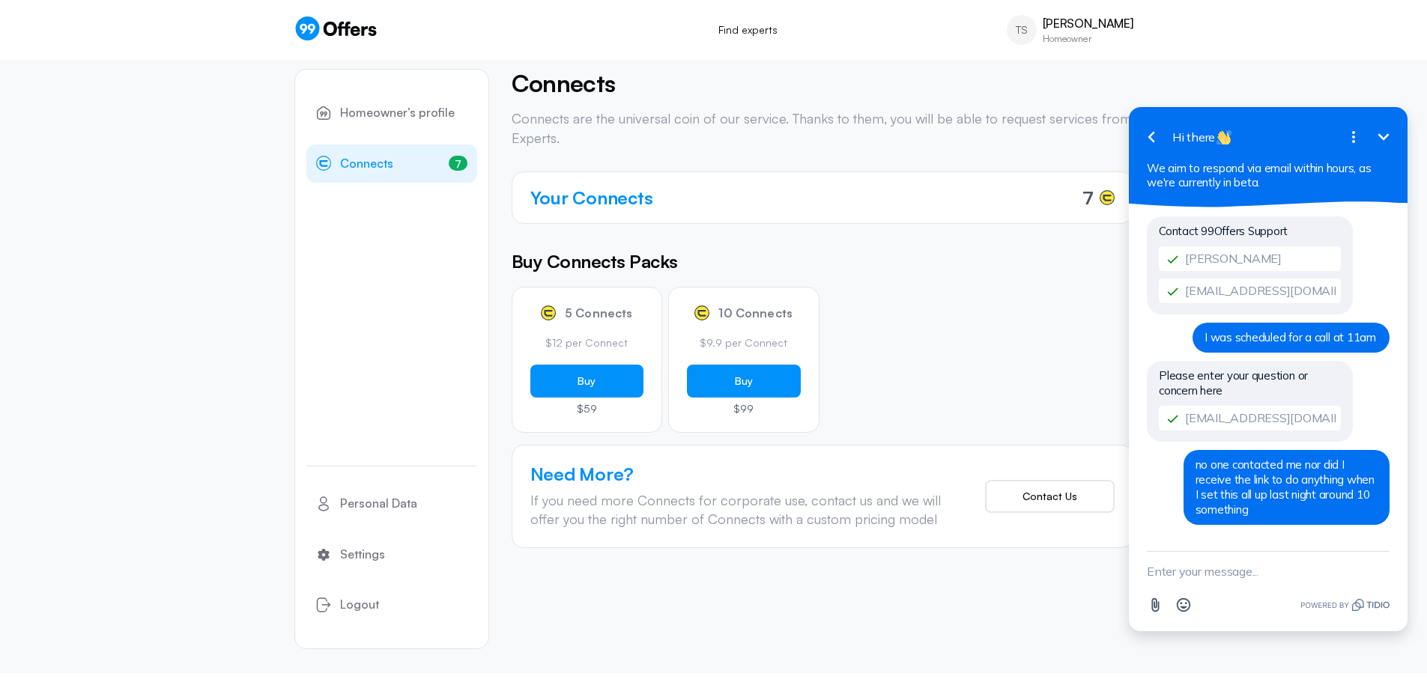
click at [1388, 133] on icon "Minimize" at bounding box center [1383, 137] width 18 height 18
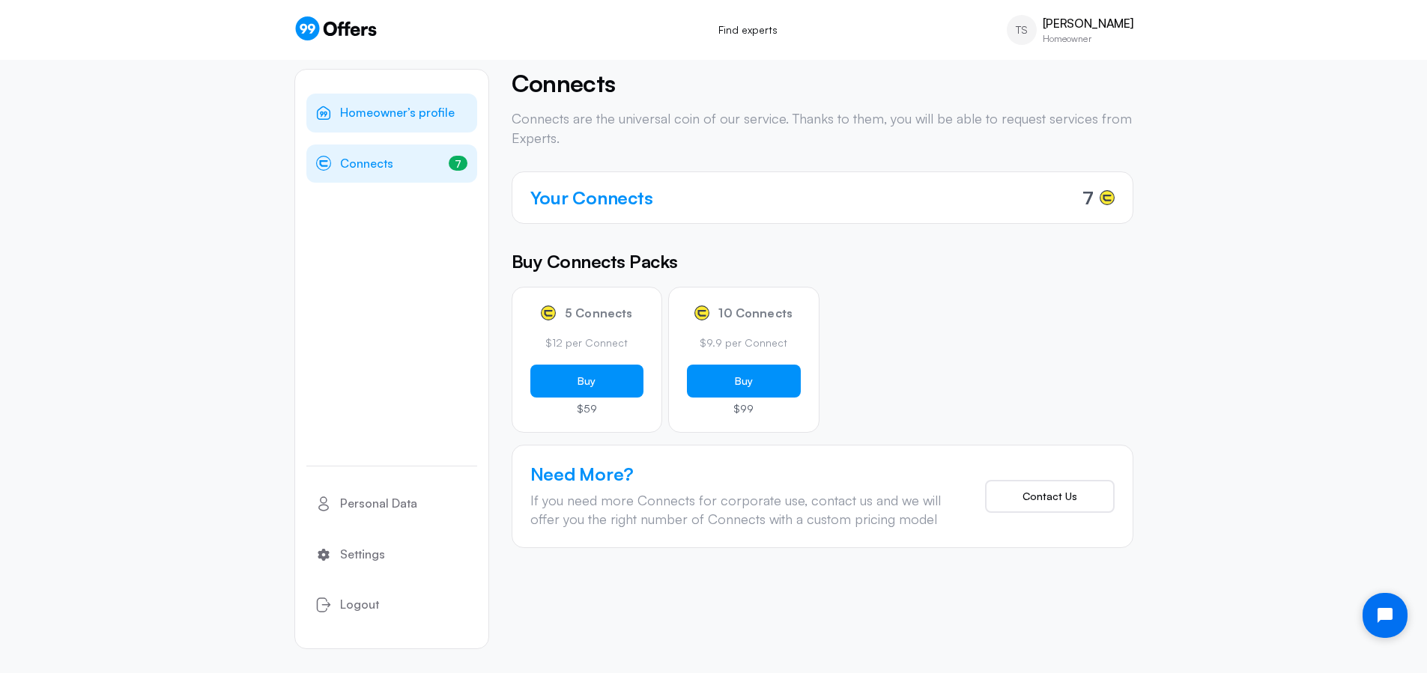
click at [366, 123] on link "Homeowner’s profile" at bounding box center [391, 113] width 171 height 39
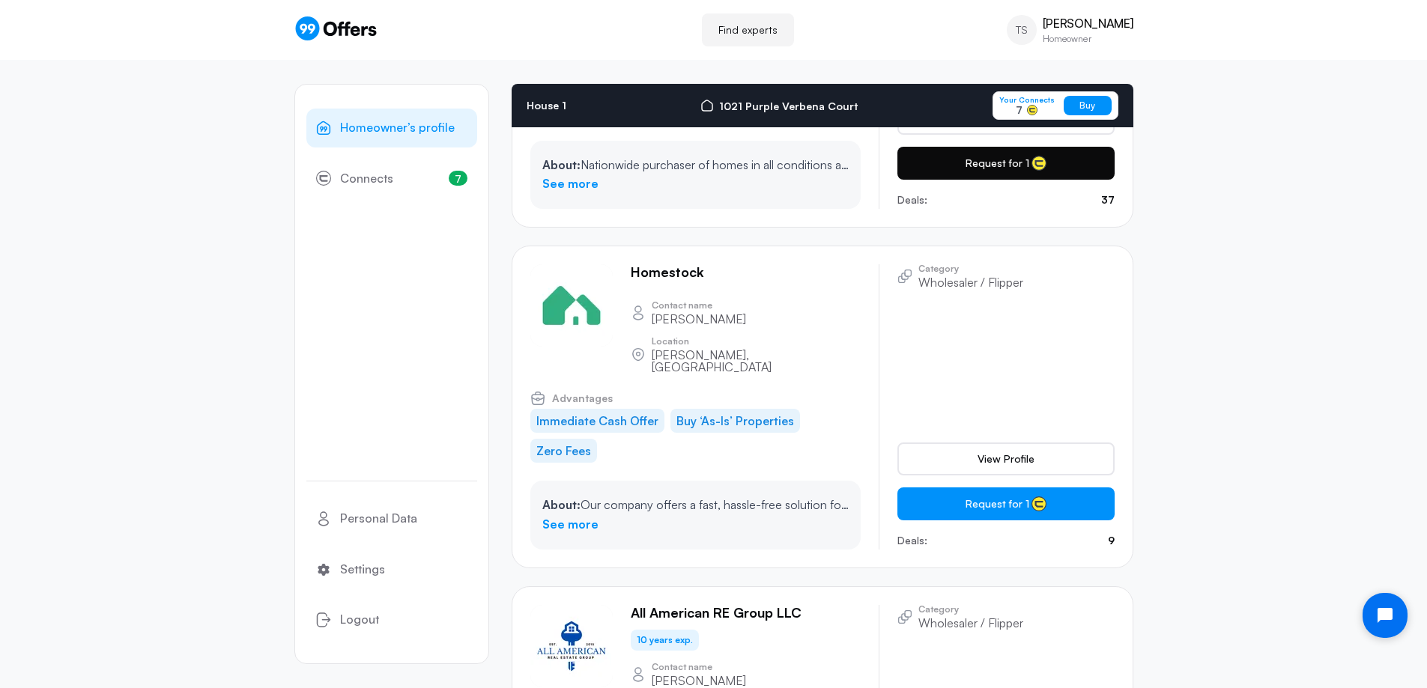
scroll to position [2015, 0]
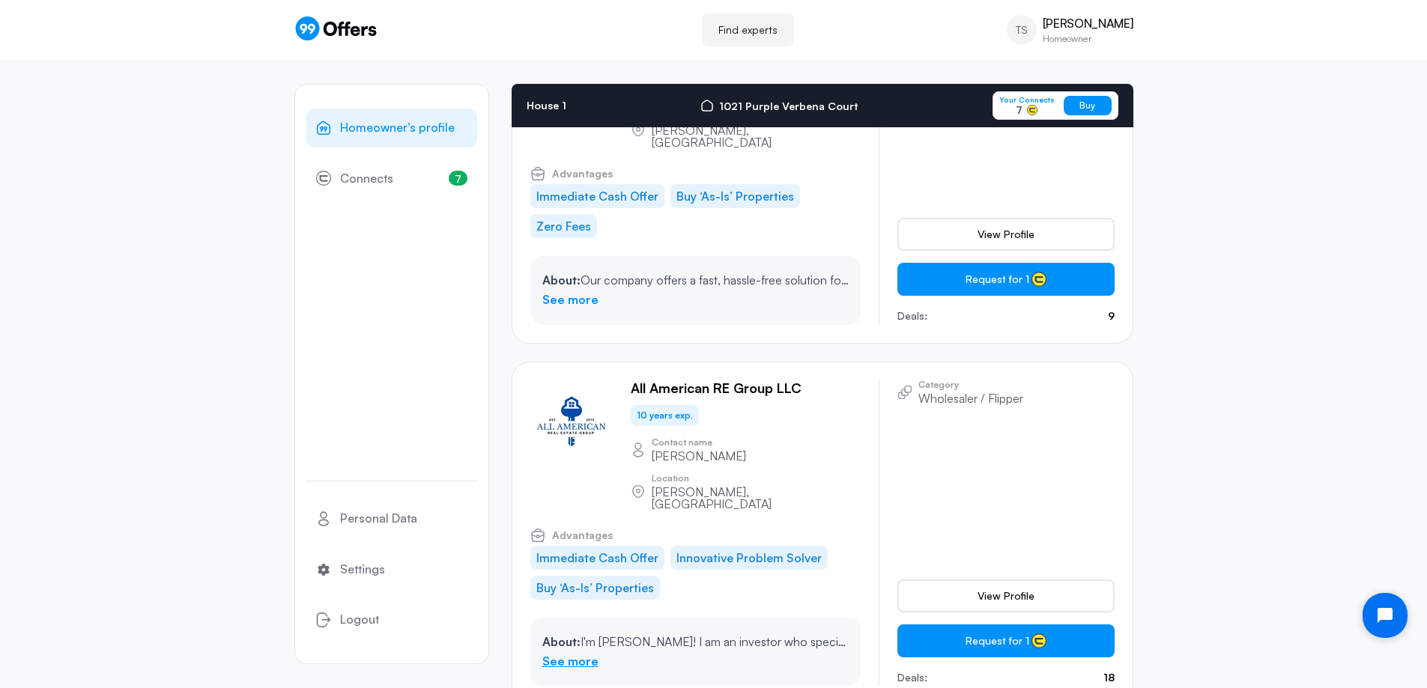
click at [581, 652] on link "See more" at bounding box center [570, 661] width 56 height 19
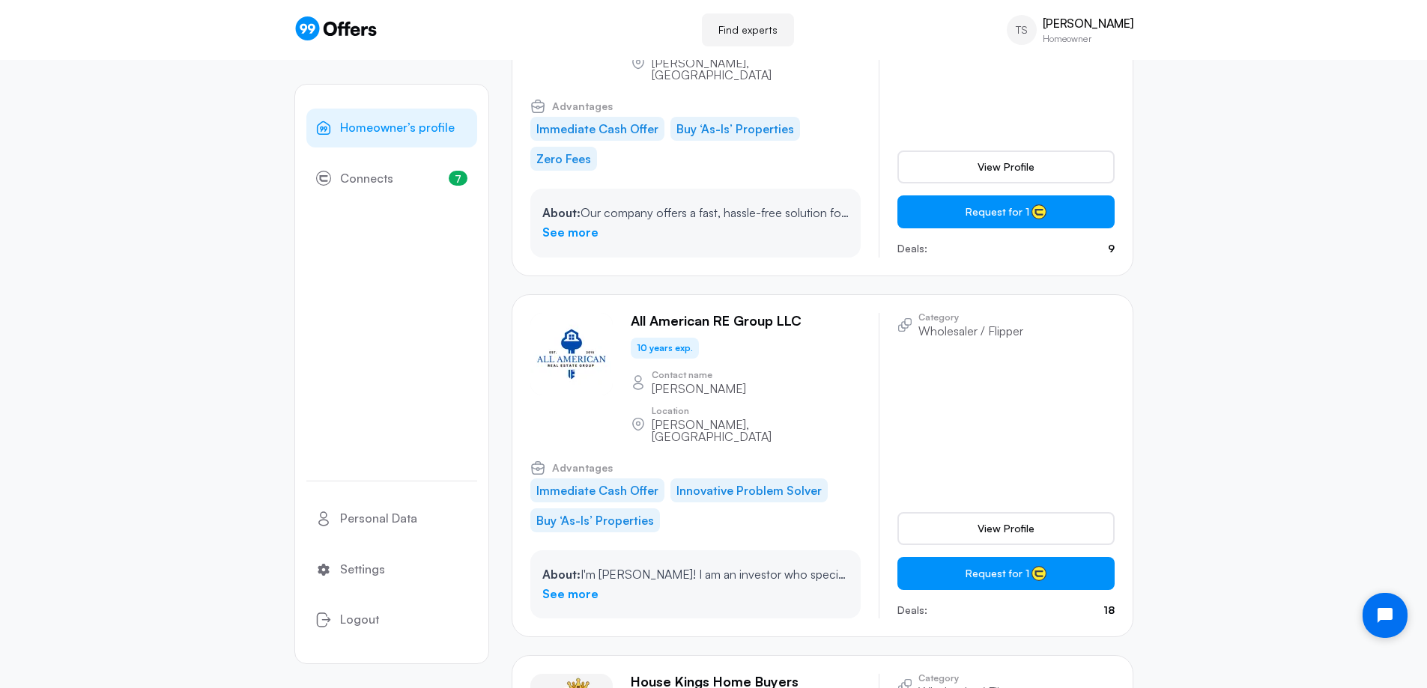
scroll to position [0, 0]
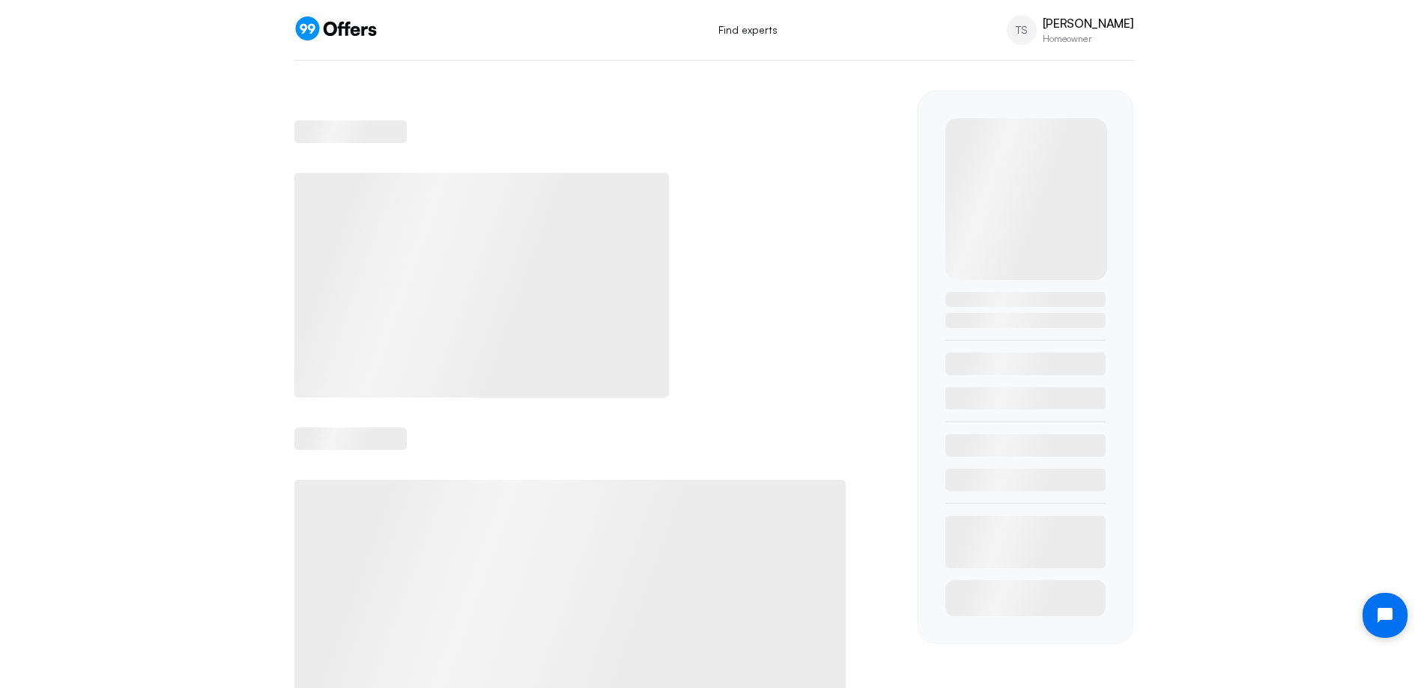
scroll to position [52, 0]
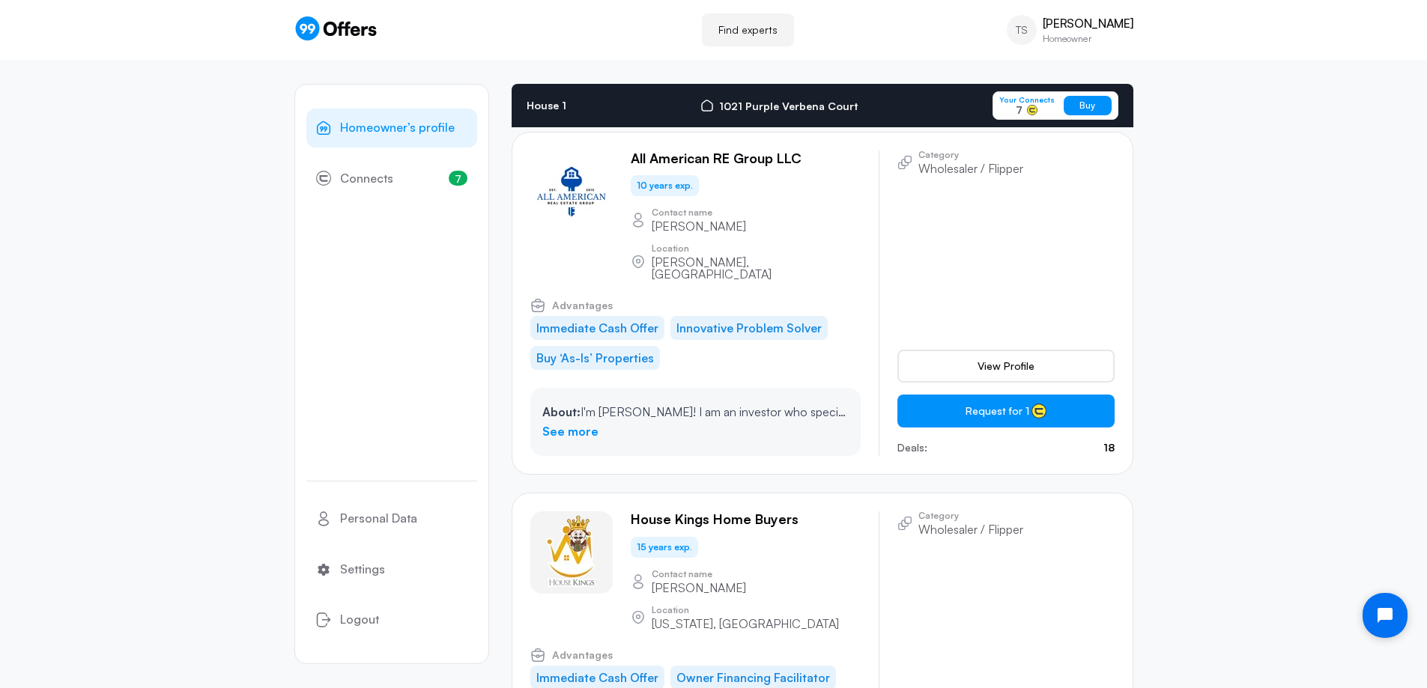
scroll to position [2307, 0]
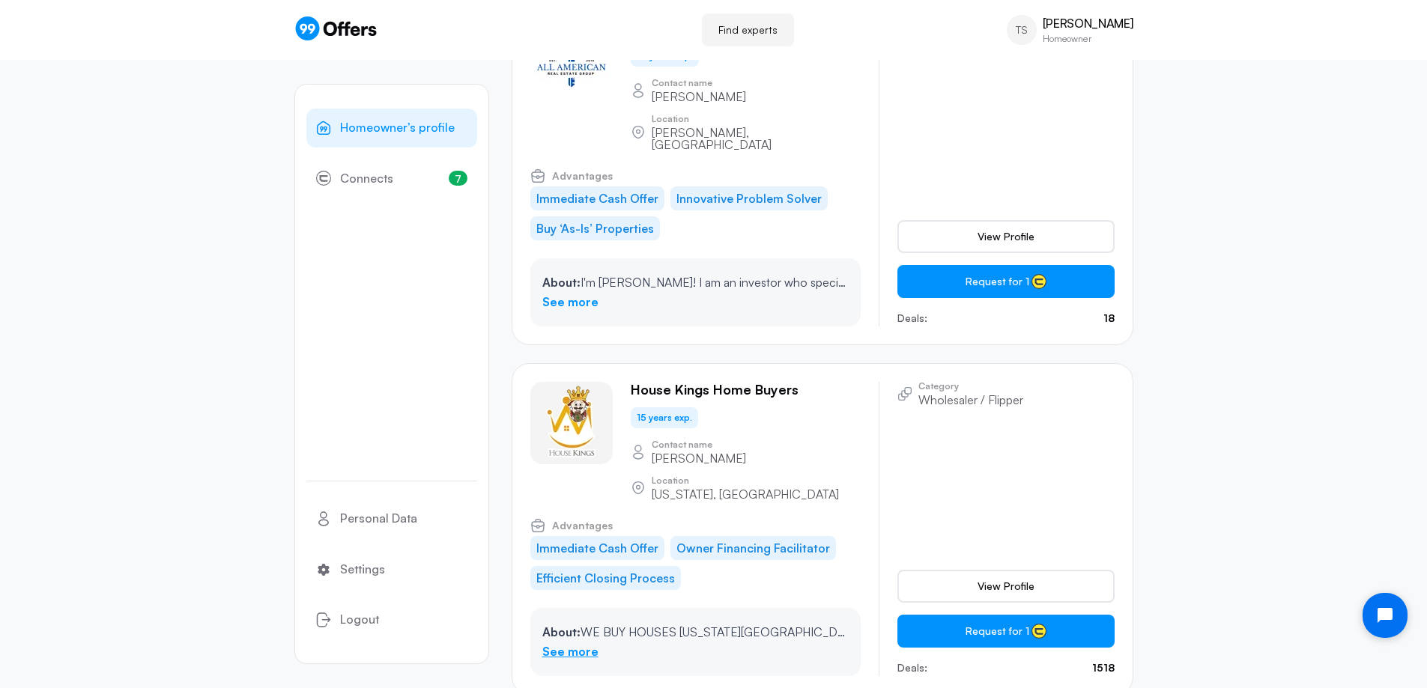
scroll to position [0, 0]
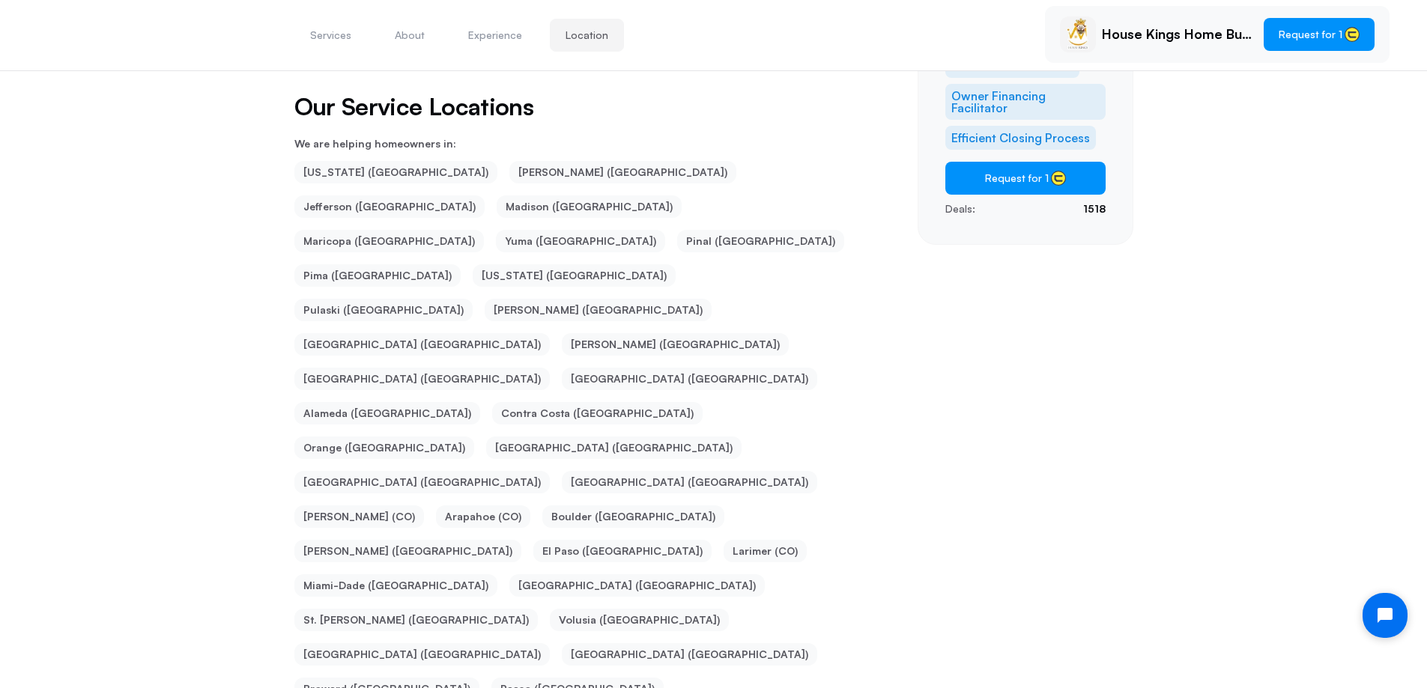
scroll to position [153, 0]
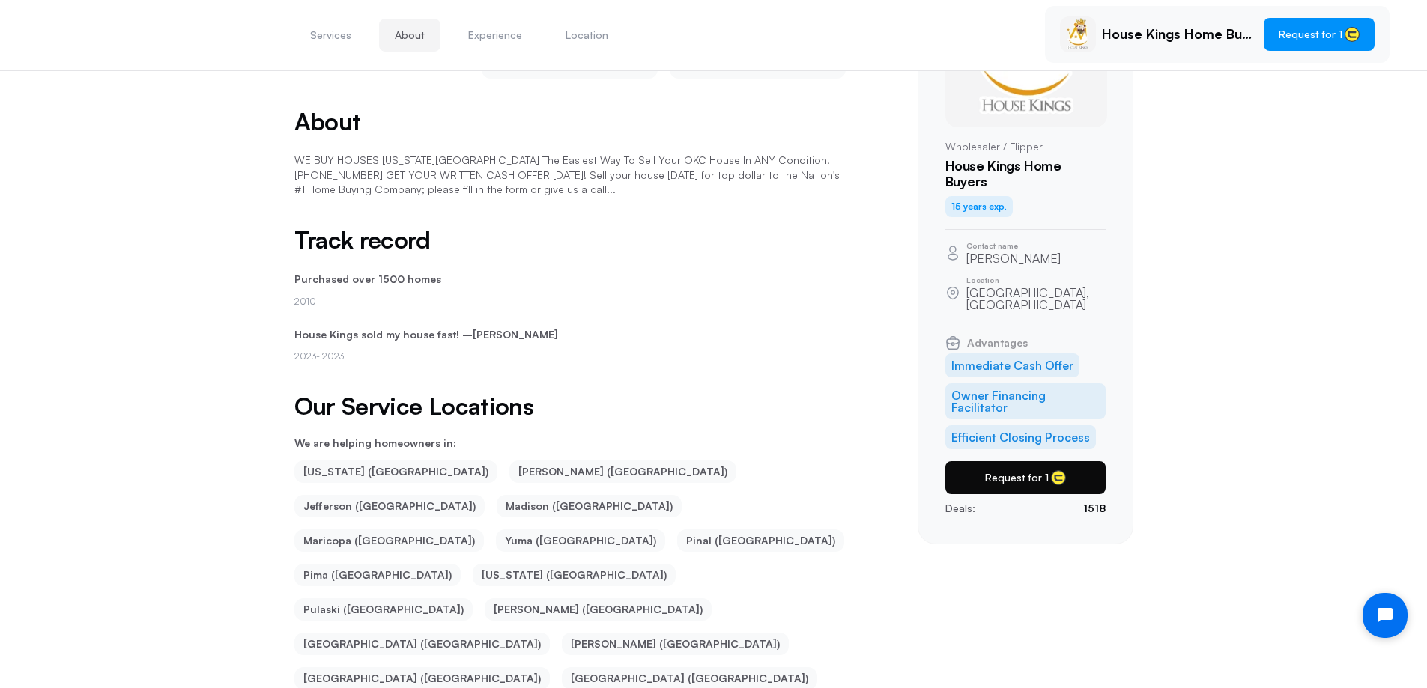
click at [1047, 461] on button "Request for 1" at bounding box center [1025, 477] width 160 height 33
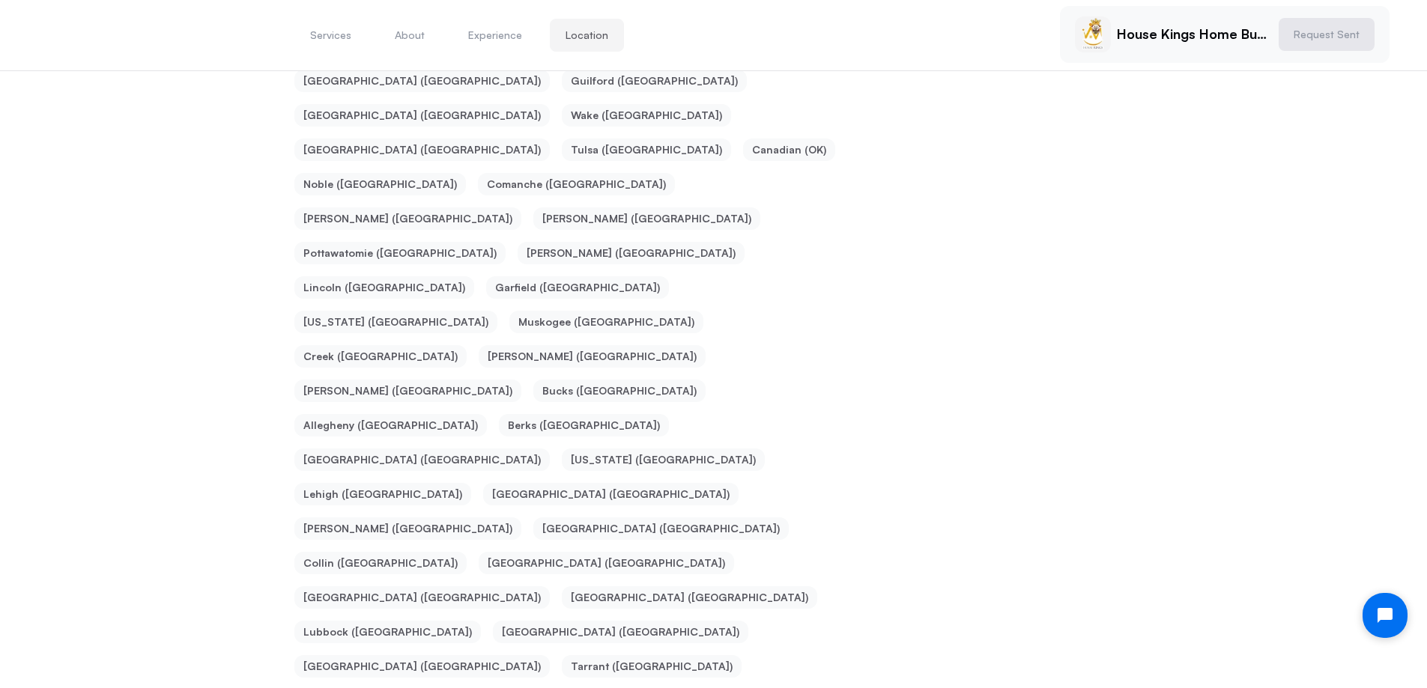
scroll to position [1559, 0]
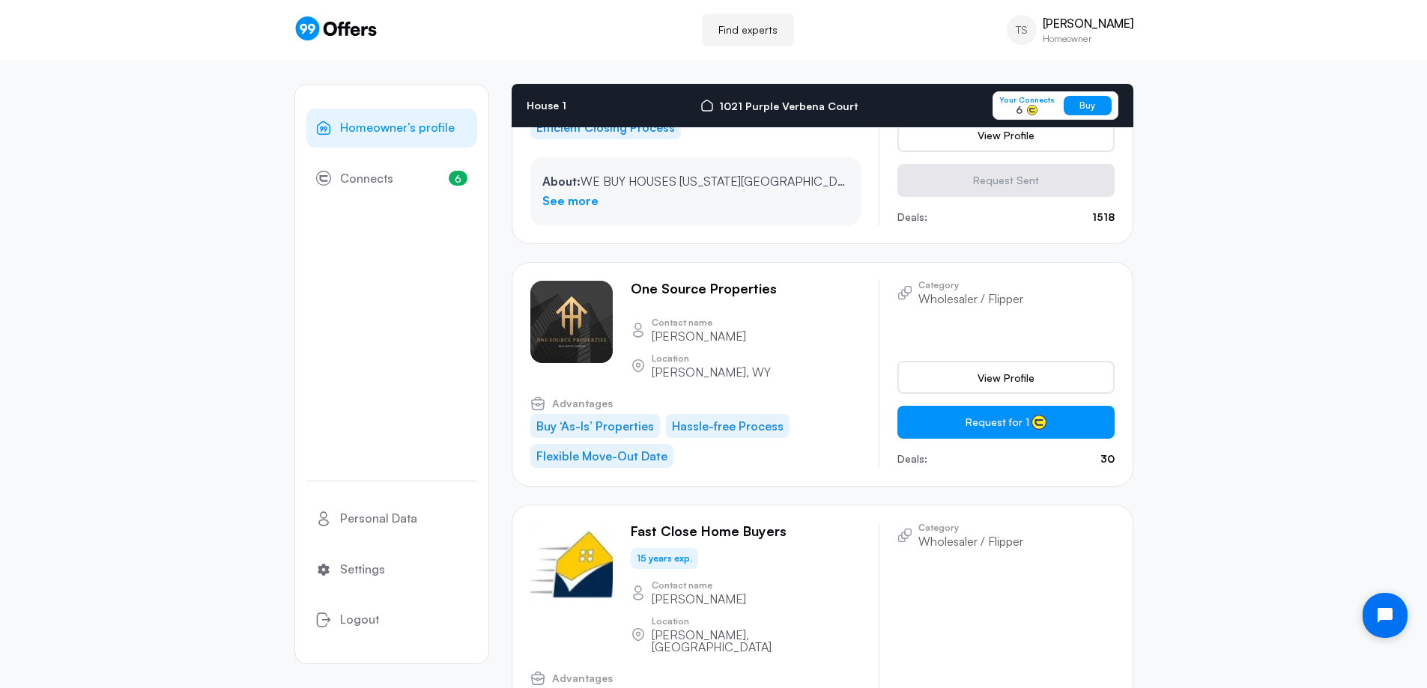
scroll to position [2839, 0]
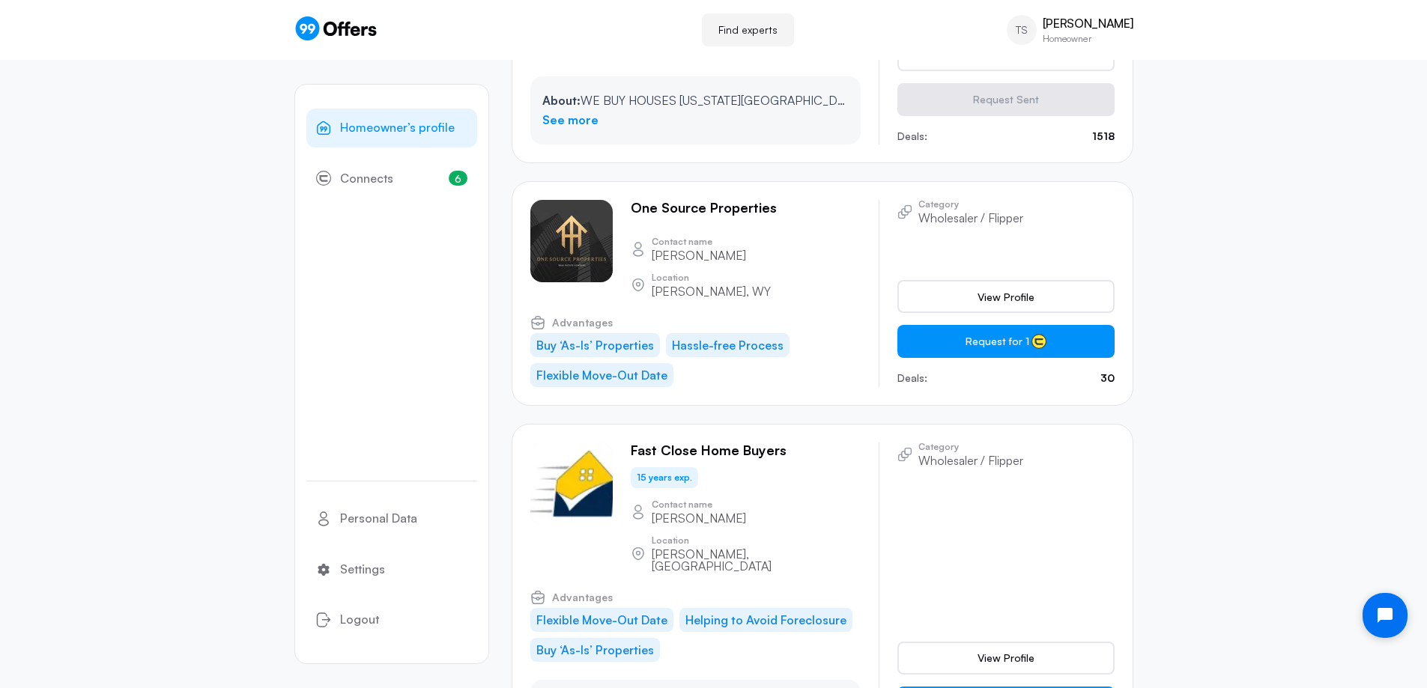
scroll to position [0, 0]
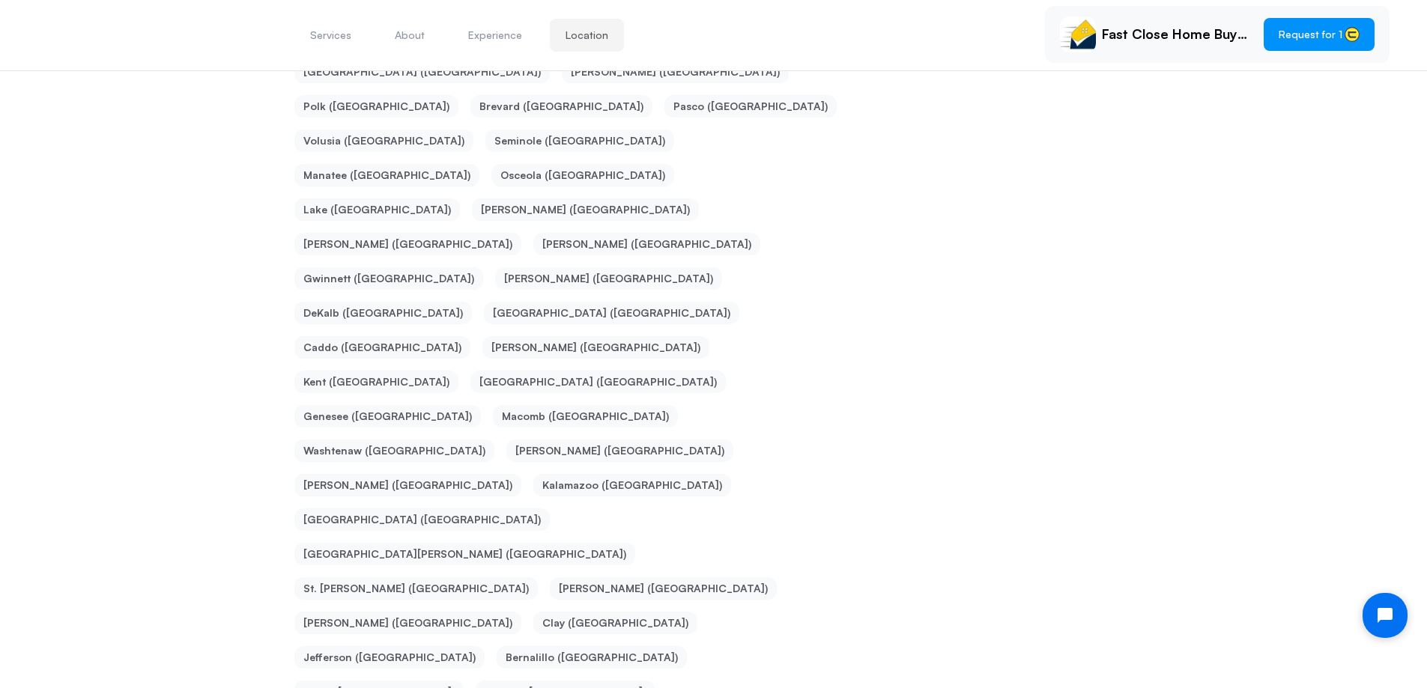
scroll to position [515, 0]
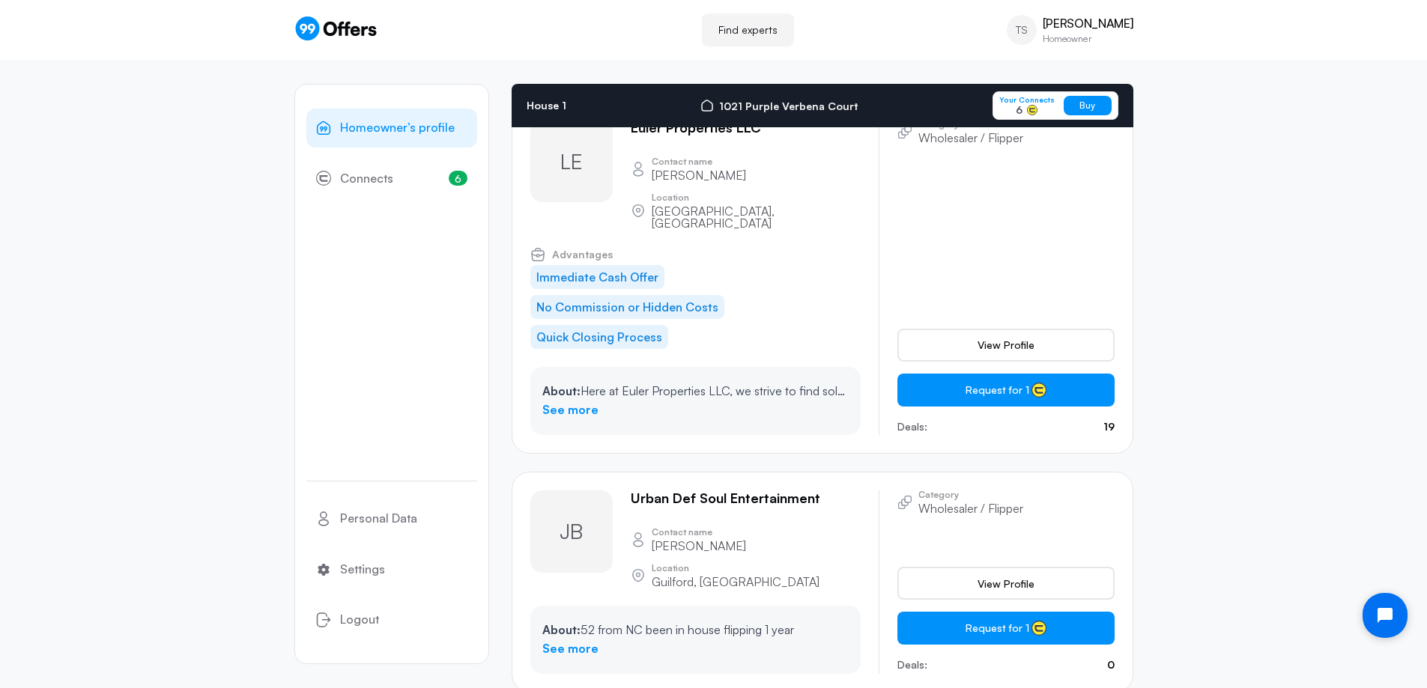
scroll to position [8642, 0]
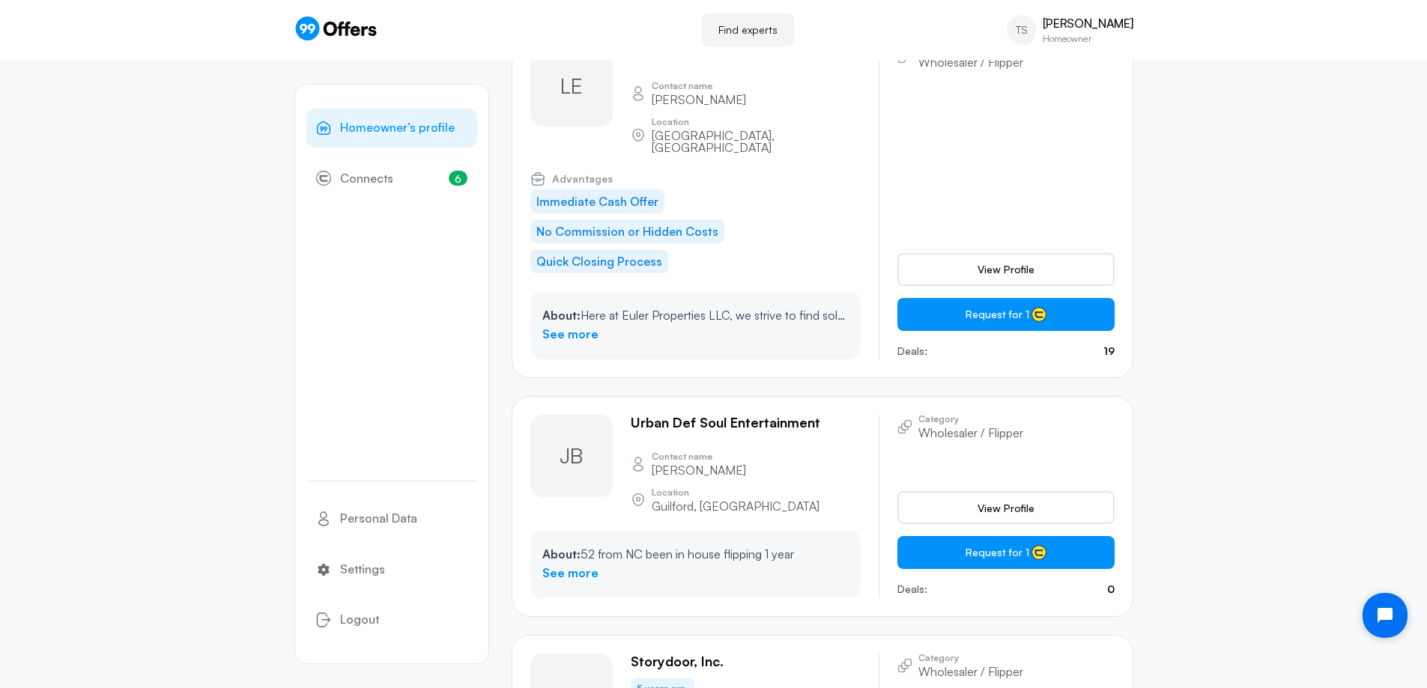
scroll to position [0, 0]
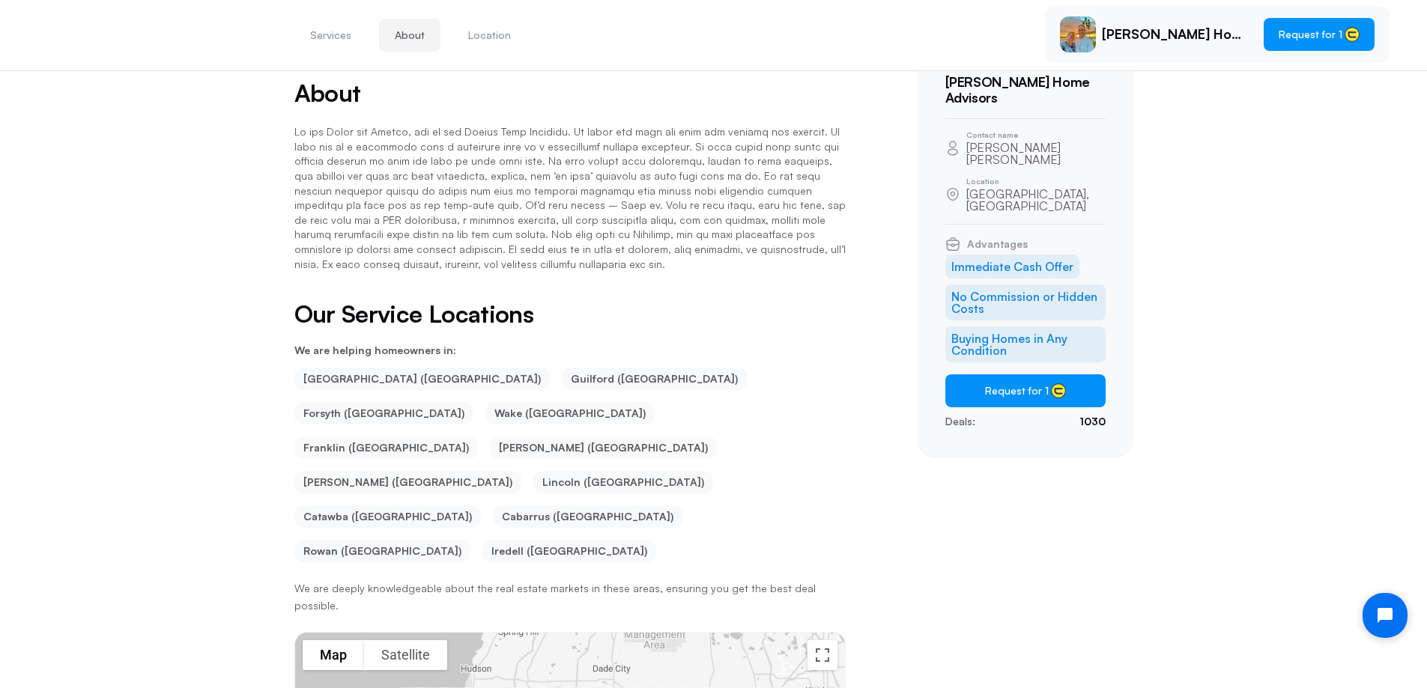
scroll to position [312, 0]
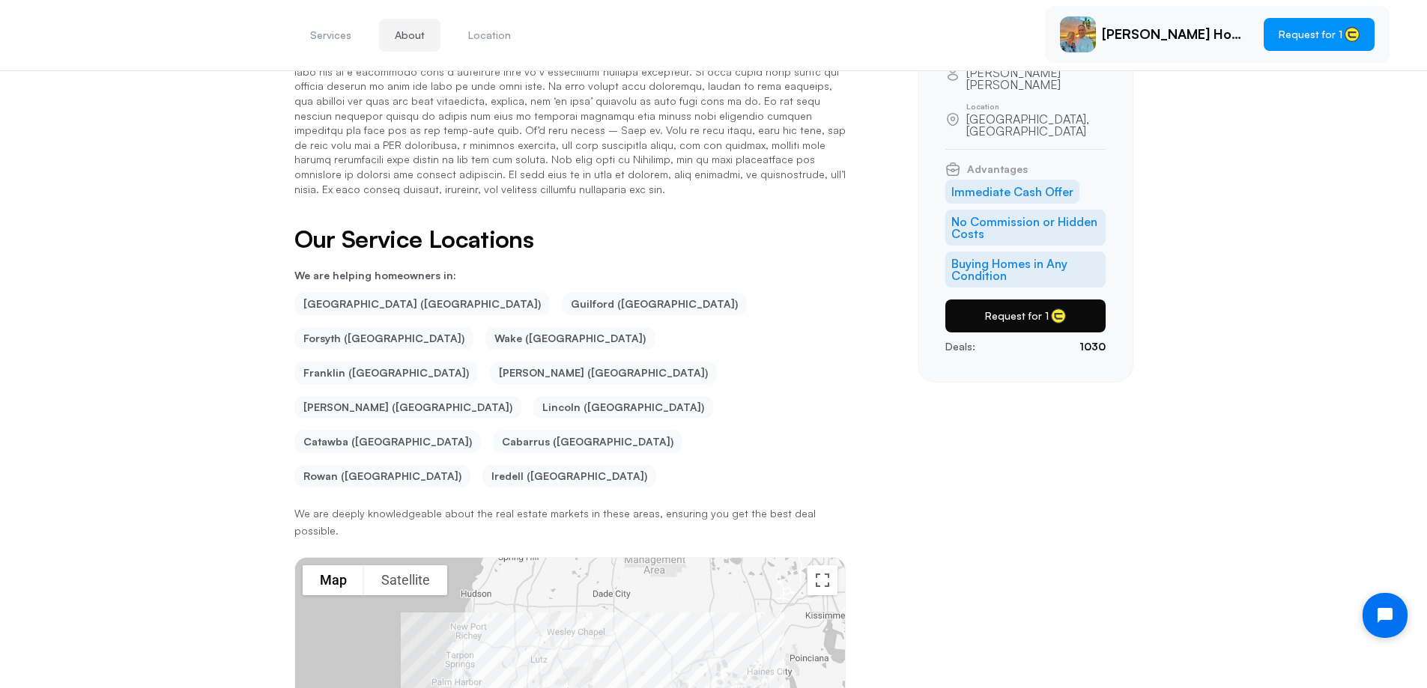
click at [999, 300] on button "Request for 1" at bounding box center [1025, 316] width 160 height 33
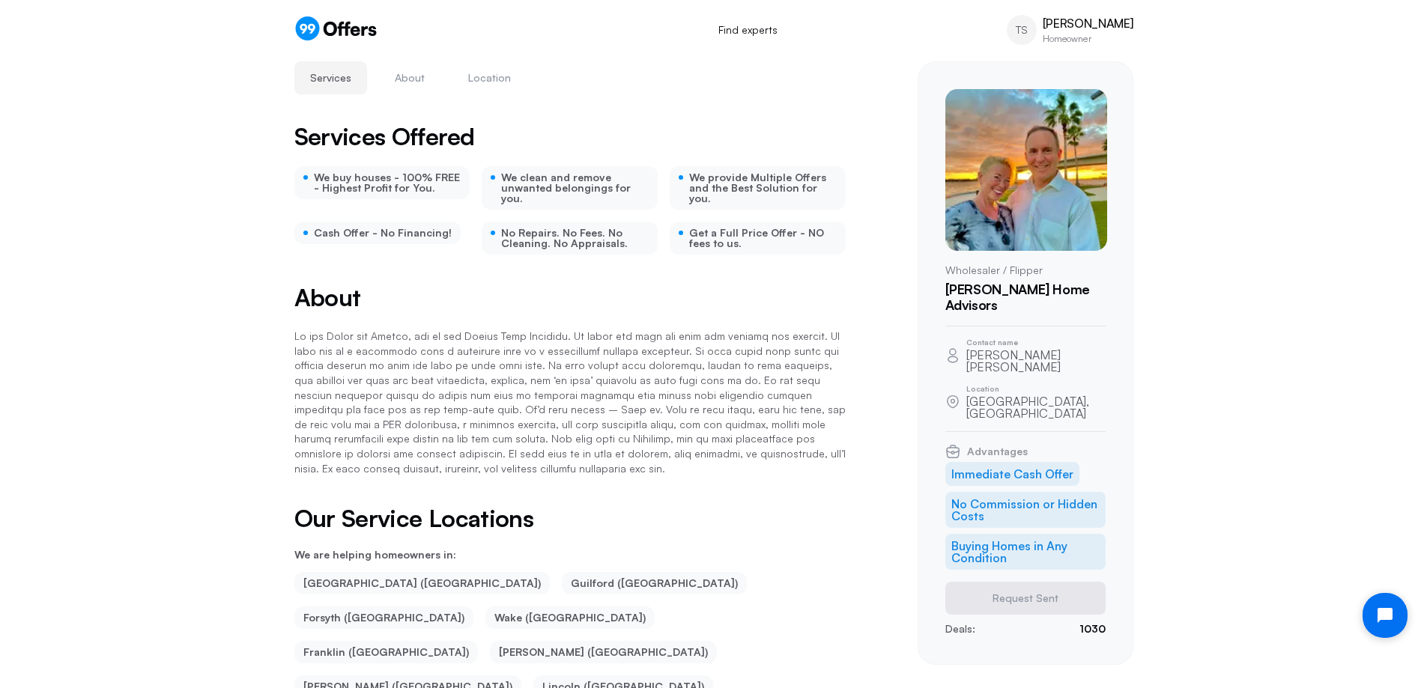
scroll to position [0, 0]
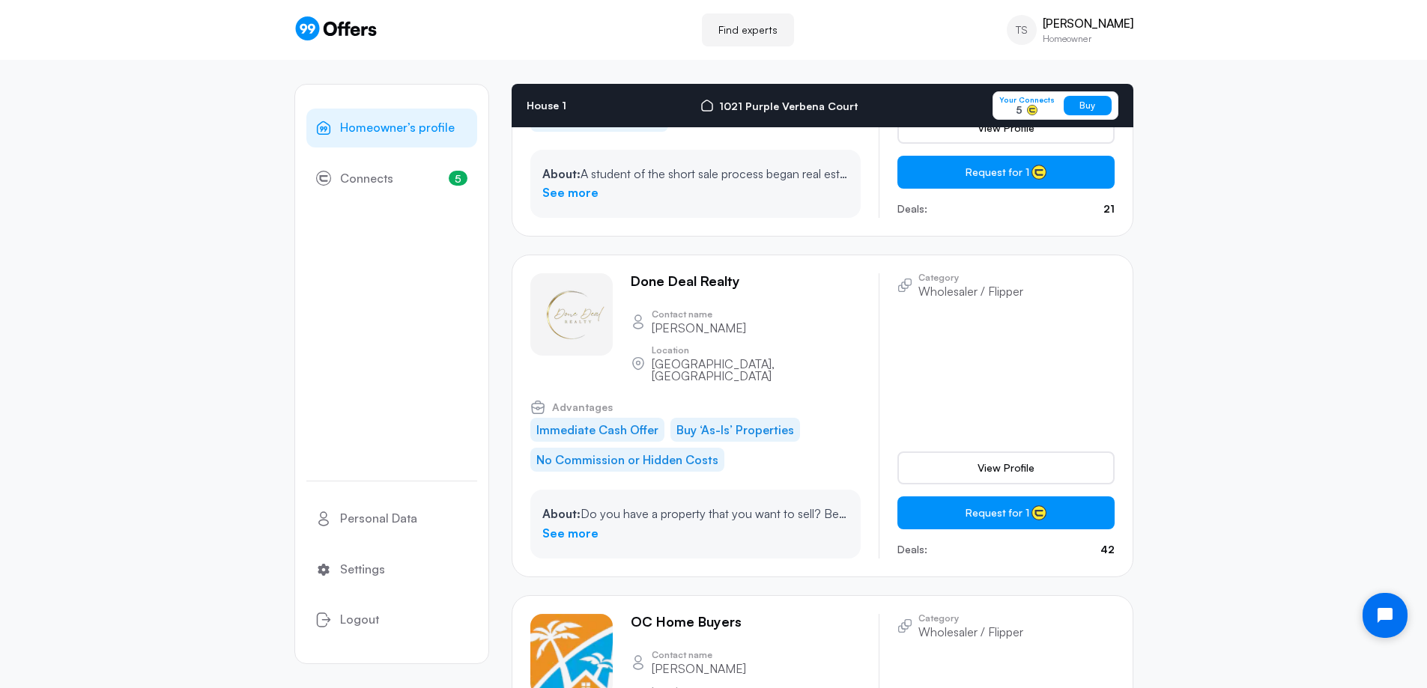
scroll to position [10254, 0]
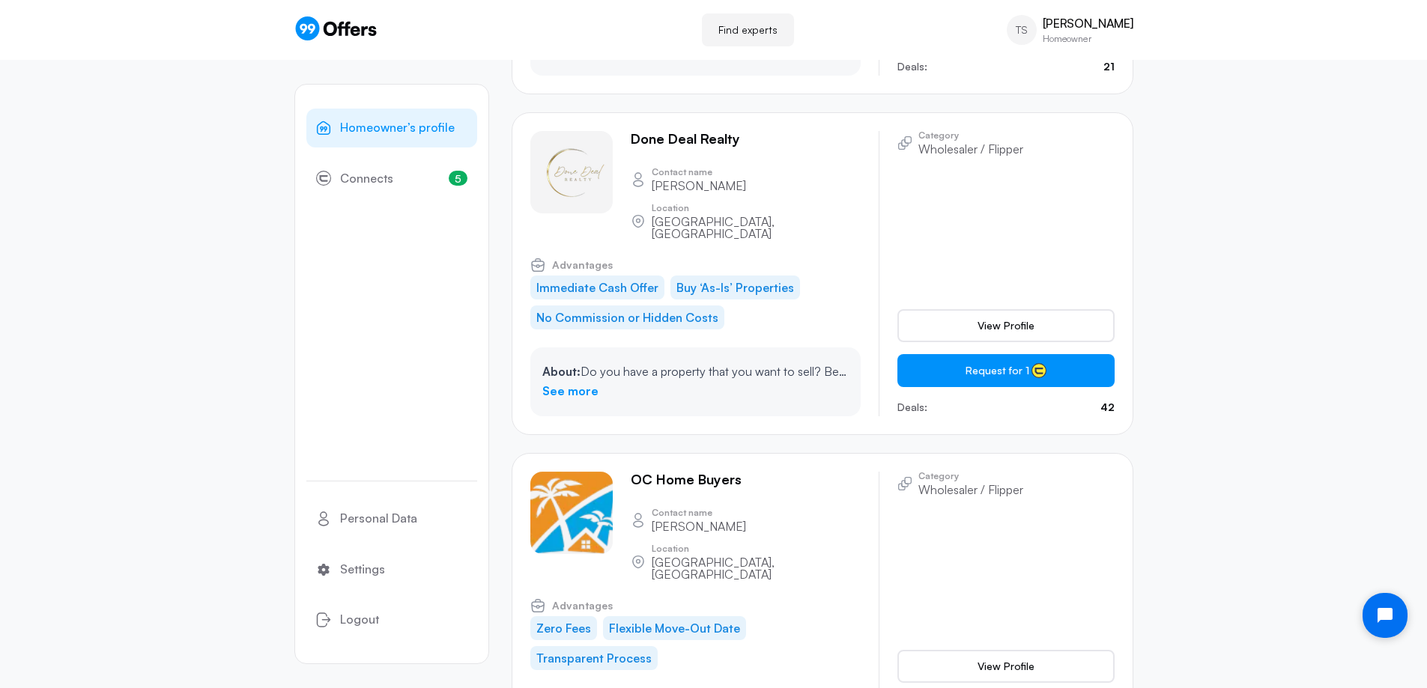
scroll to position [0, 0]
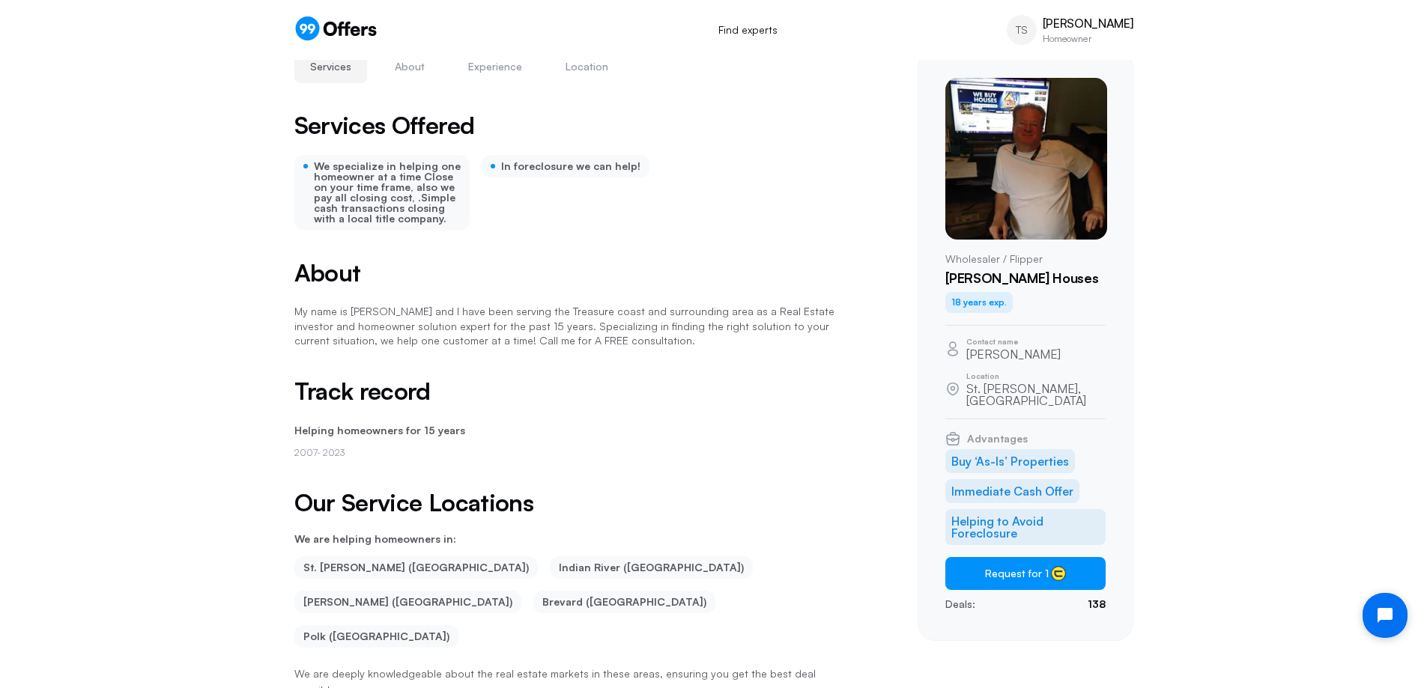
scroll to position [75, 0]
